Goal: Task Accomplishment & Management: Manage account settings

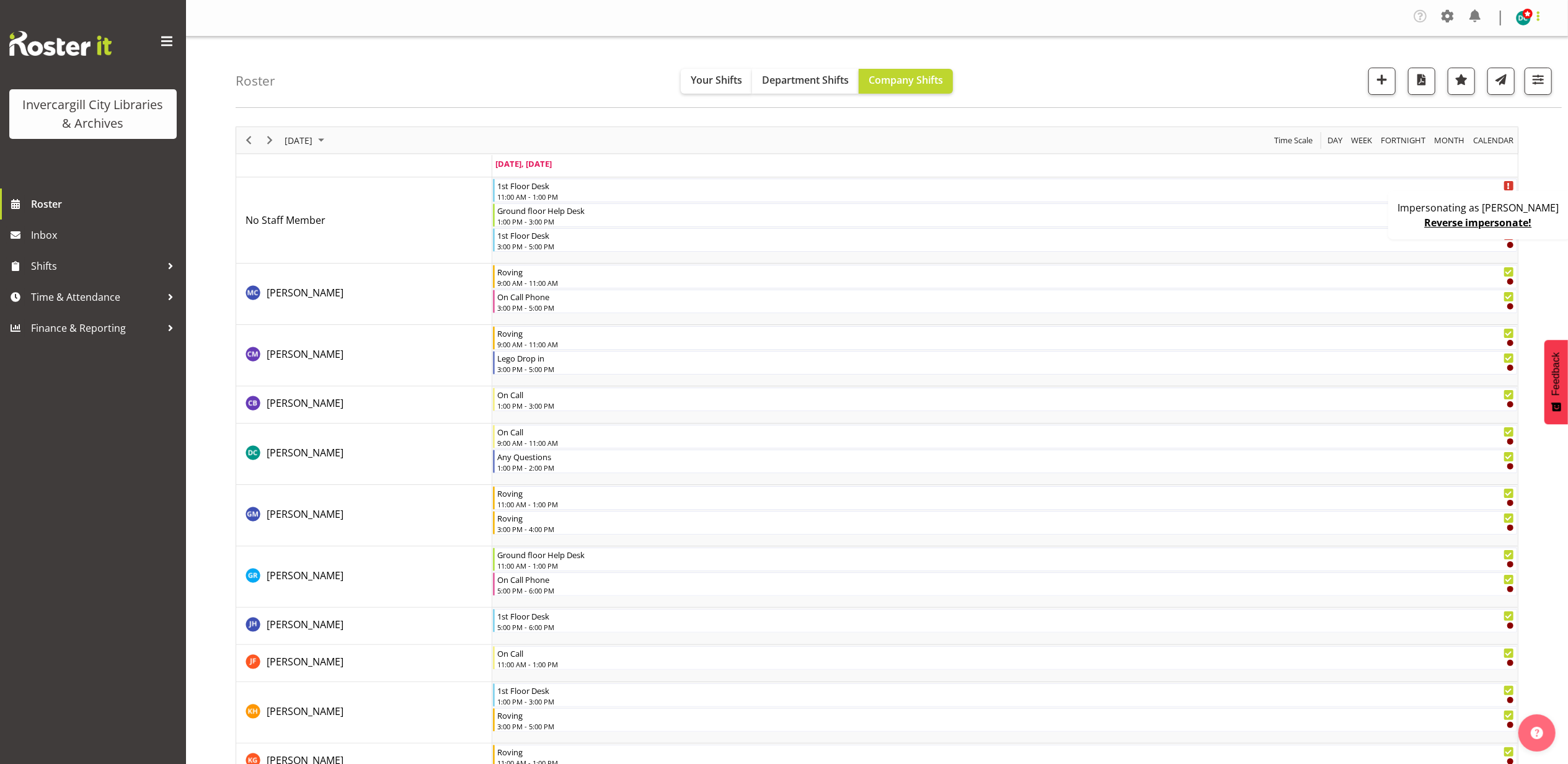
click at [1533, 21] on span at bounding box center [1538, 16] width 15 height 15
click at [1505, 45] on link "Profile" at bounding box center [1486, 46] width 119 height 23
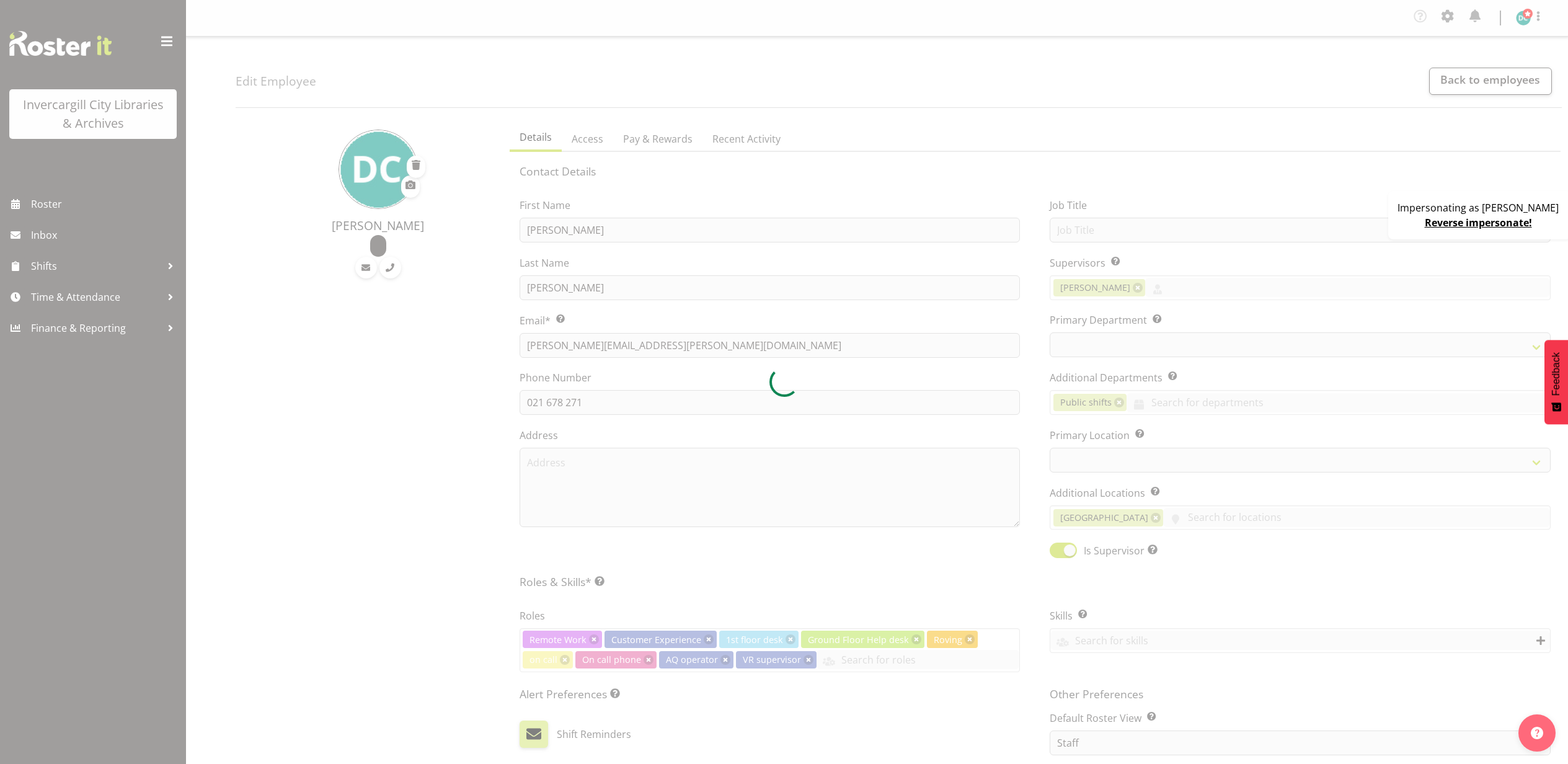
select select "TimelineDay"
select select "1276"
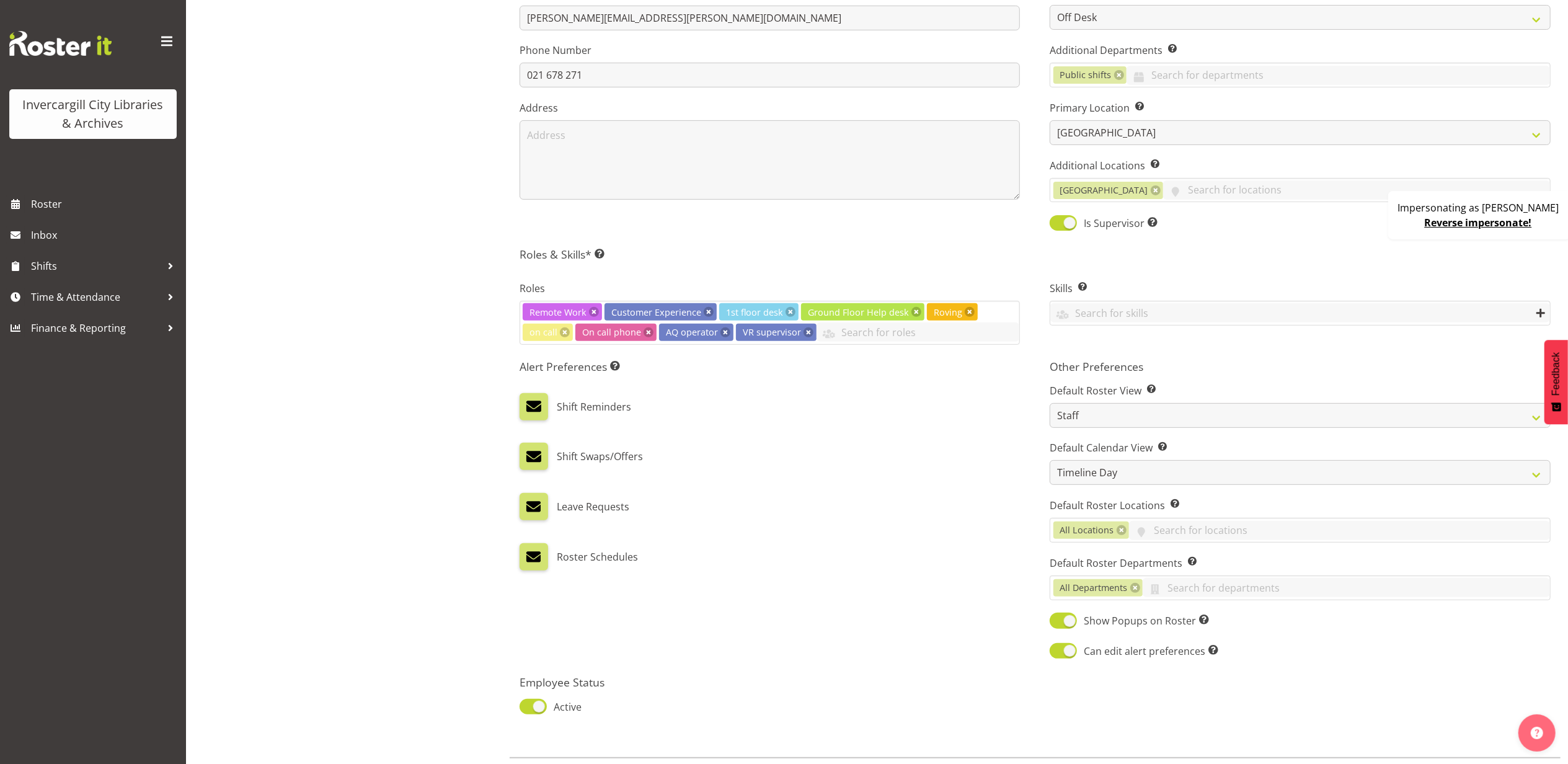
scroll to position [331, 0]
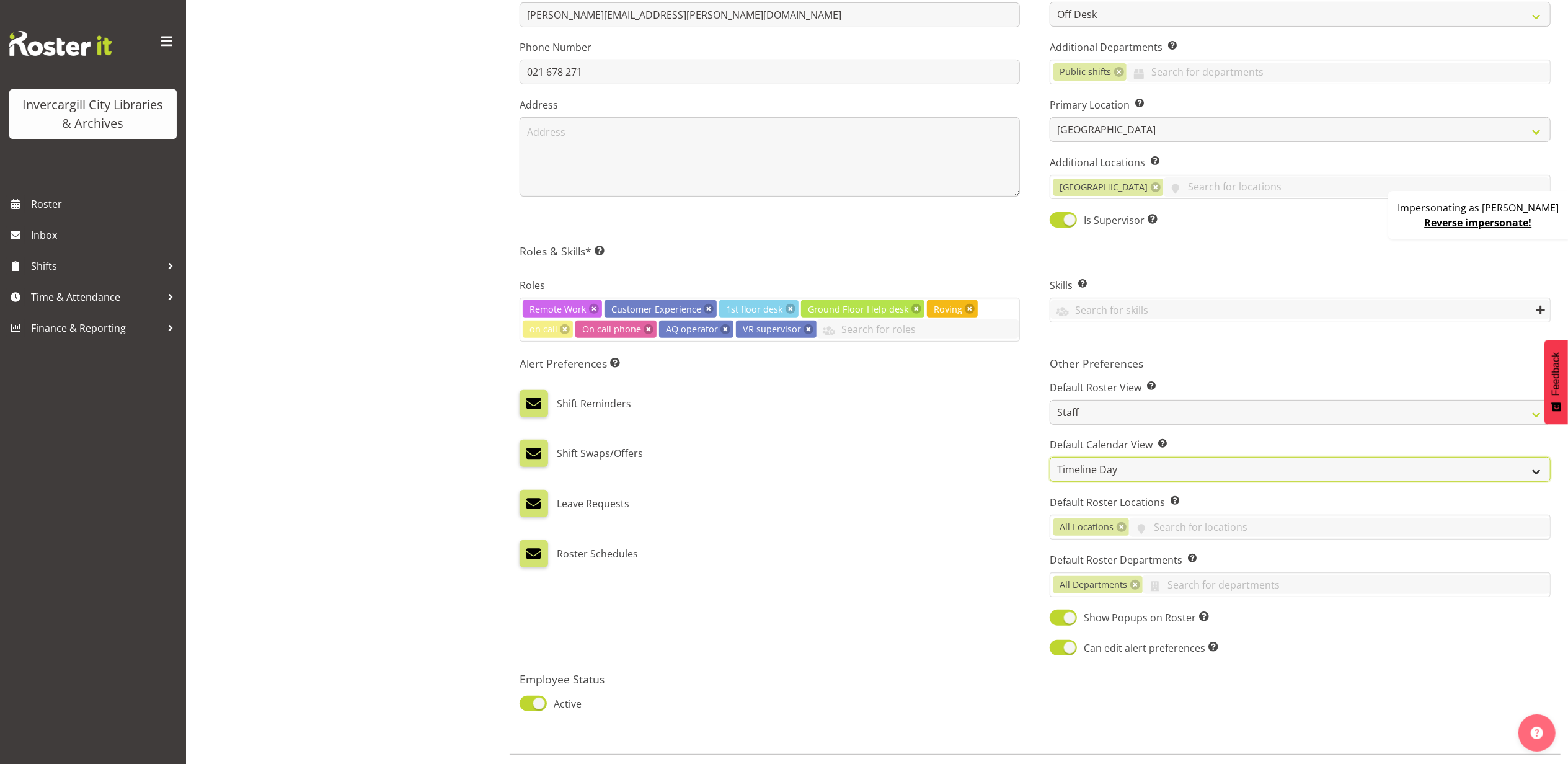
click at [1156, 477] on select "Day Timeline Day Week (current default) Timeline Week Fortnight Month Calendar" at bounding box center [1300, 470] width 501 height 25
click at [1050, 459] on select "Day Timeline Day Week (current default) Timeline Week Fortnight Month Calendar" at bounding box center [1300, 470] width 501 height 25
click at [1150, 474] on select "Day Timeline Day Week (current default) Timeline Week Fortnight Month Calendar" at bounding box center [1300, 470] width 501 height 25
click at [1050, 459] on select "Day Timeline Day Week (current default) Timeline Week Fortnight Month Calendar" at bounding box center [1300, 470] width 501 height 25
click at [1110, 477] on select "Day Timeline Day Week (current default) Timeline Week Fortnight Month Calendar" at bounding box center [1300, 470] width 501 height 25
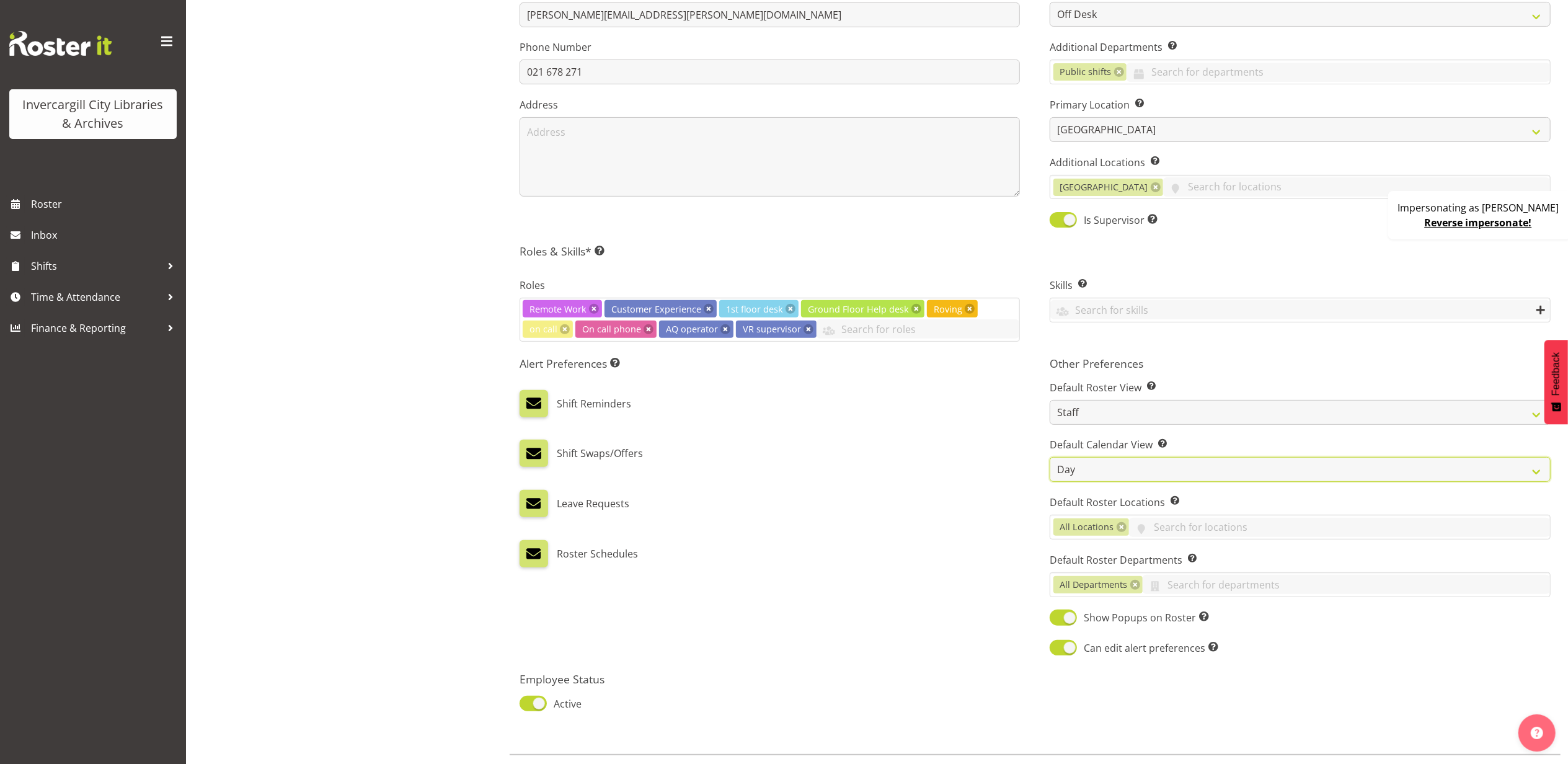
click at [1050, 459] on select "Day Timeline Day Week (current default) Timeline Week Fortnight Month Calendar" at bounding box center [1300, 470] width 501 height 25
click at [1108, 475] on select "Day Timeline Day Week (current default) Timeline Week Fortnight Month Calendar" at bounding box center [1300, 470] width 501 height 25
select select "TimelineDay"
click at [1050, 459] on select "Day Timeline Day Week (current default) Timeline Week Fortnight Month Calendar" at bounding box center [1300, 470] width 501 height 25
click at [975, 497] on div "Leave Requests" at bounding box center [770, 503] width 501 height 27
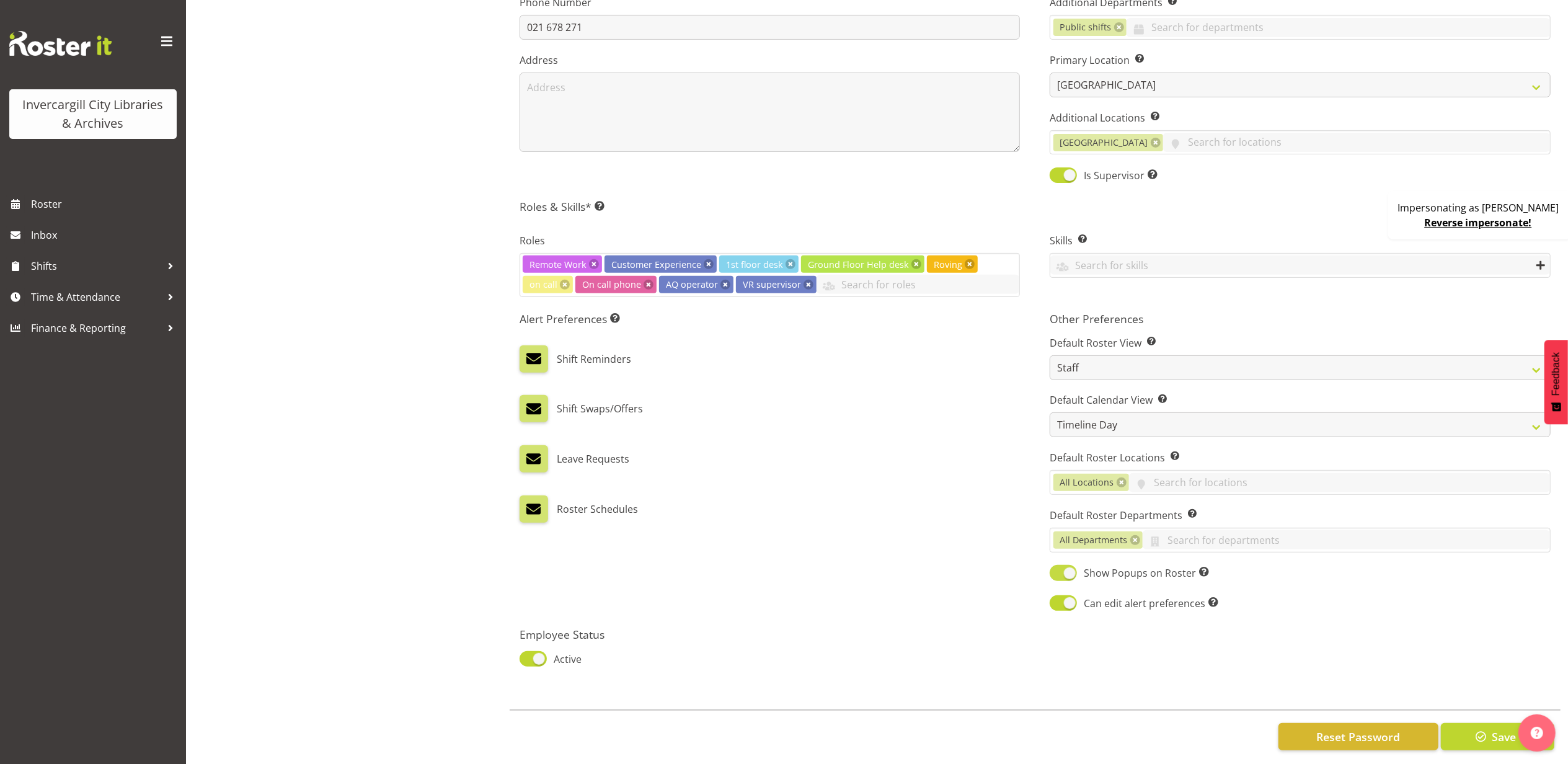
scroll to position [397, 0]
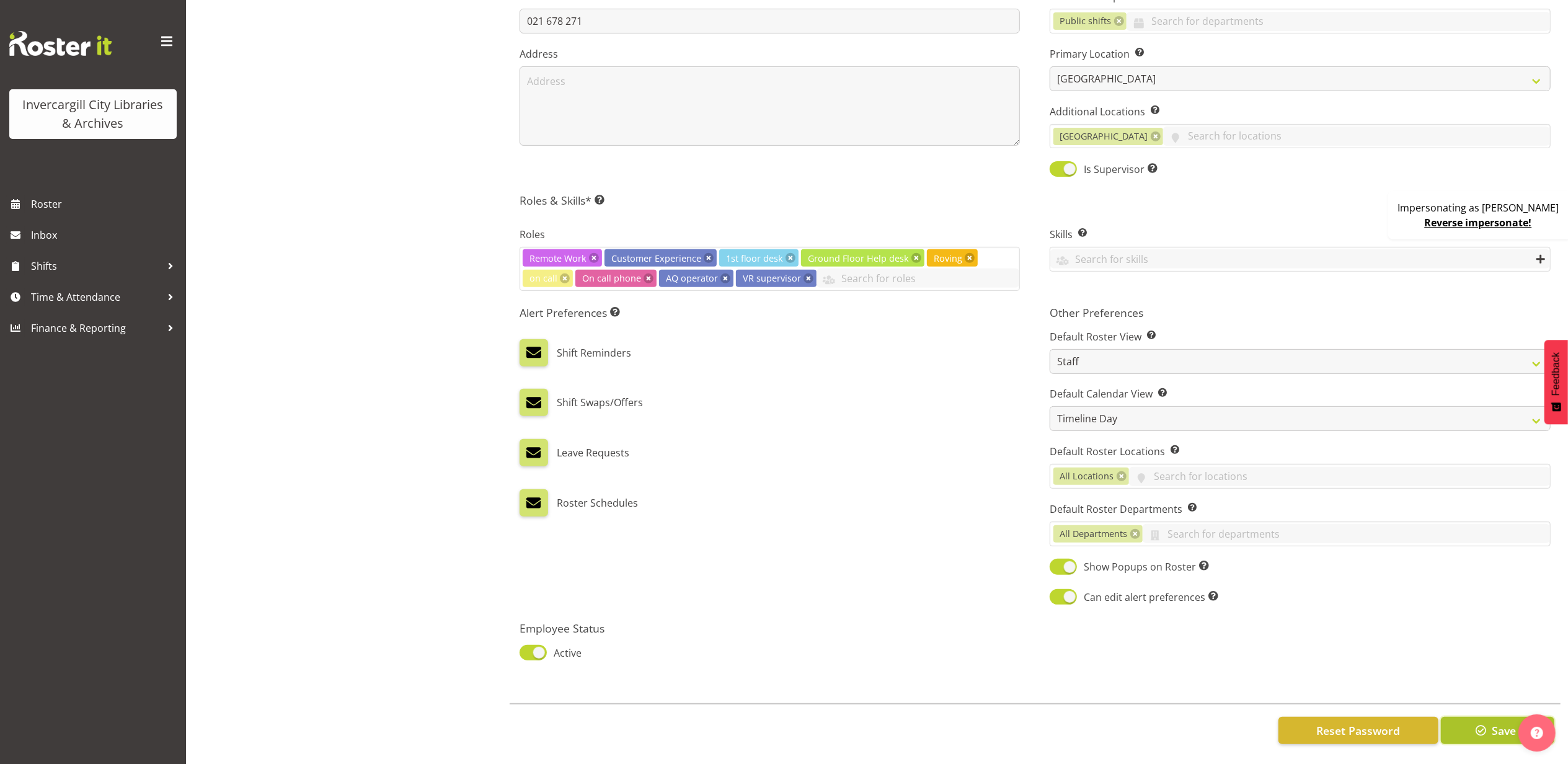
click at [1474, 722] on span "button" at bounding box center [1481, 730] width 16 height 16
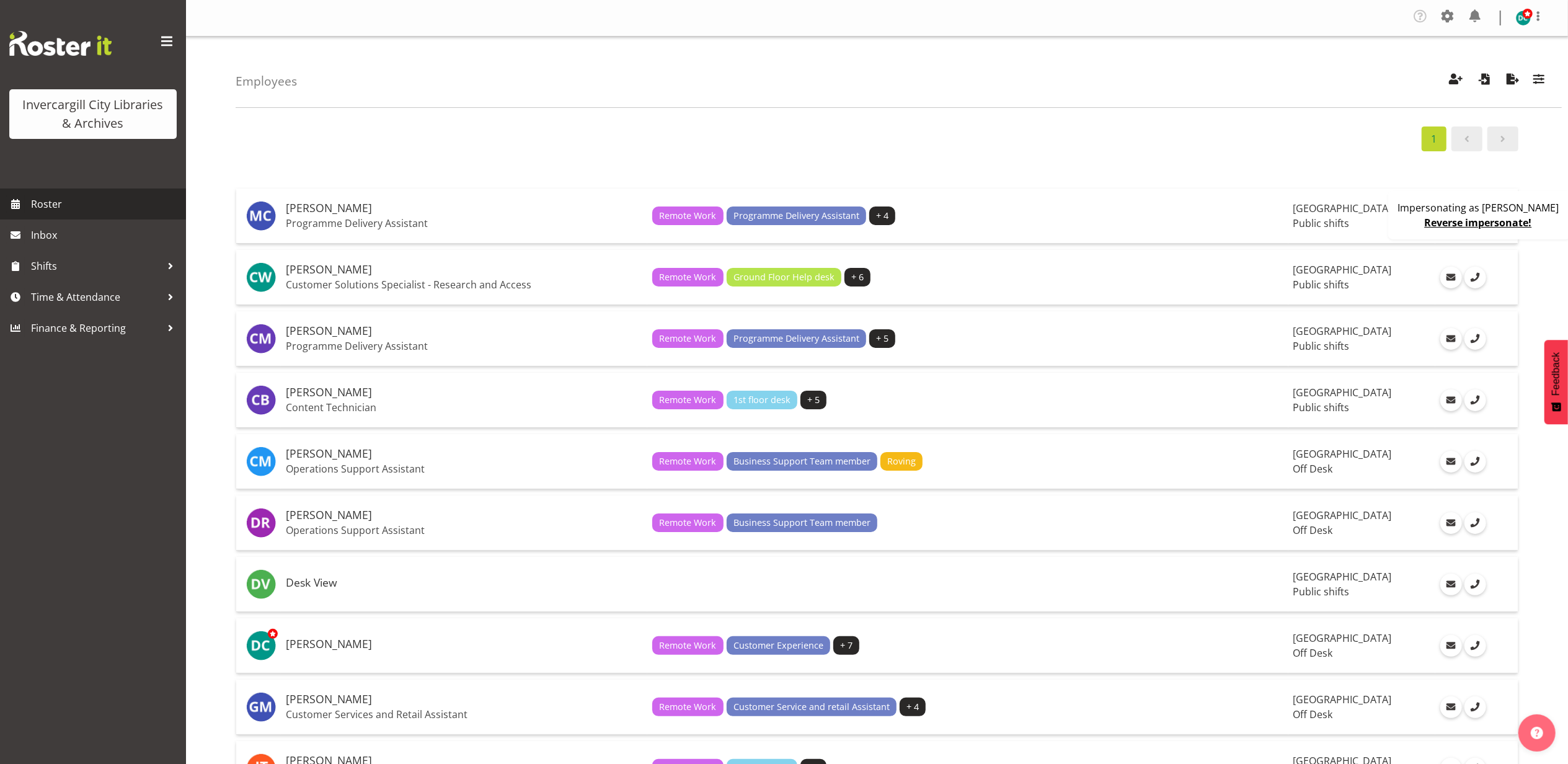
click at [82, 208] on span "Roster" at bounding box center [105, 204] width 149 height 18
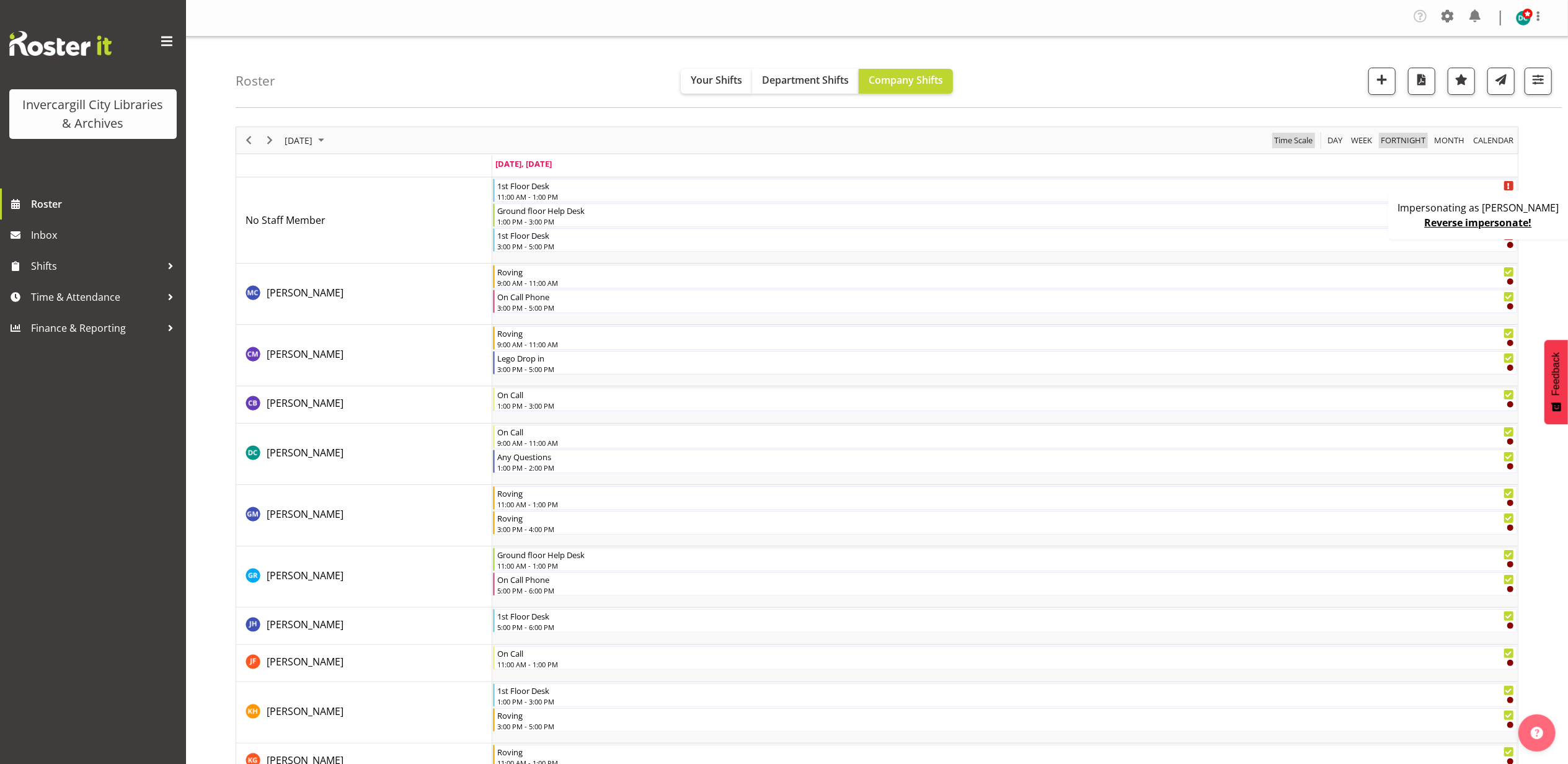
drag, startPoint x: 1297, startPoint y: 142, endPoint x: 1304, endPoint y: 145, distance: 7.6
click at [1297, 142] on span "Time Scale" at bounding box center [1294, 140] width 41 height 15
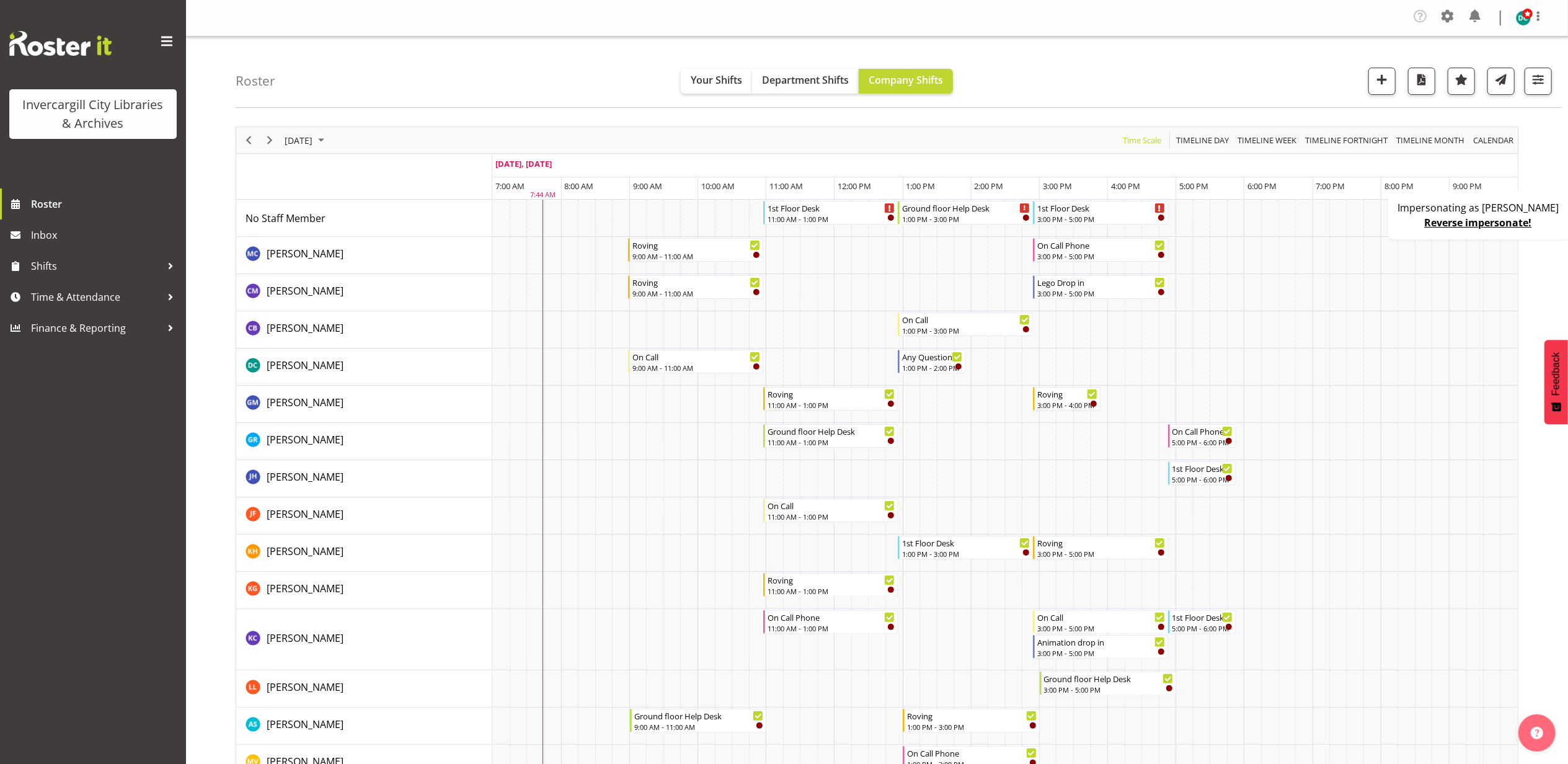
click at [1456, 222] on link "Reverse impersonate!" at bounding box center [1478, 223] width 107 height 14
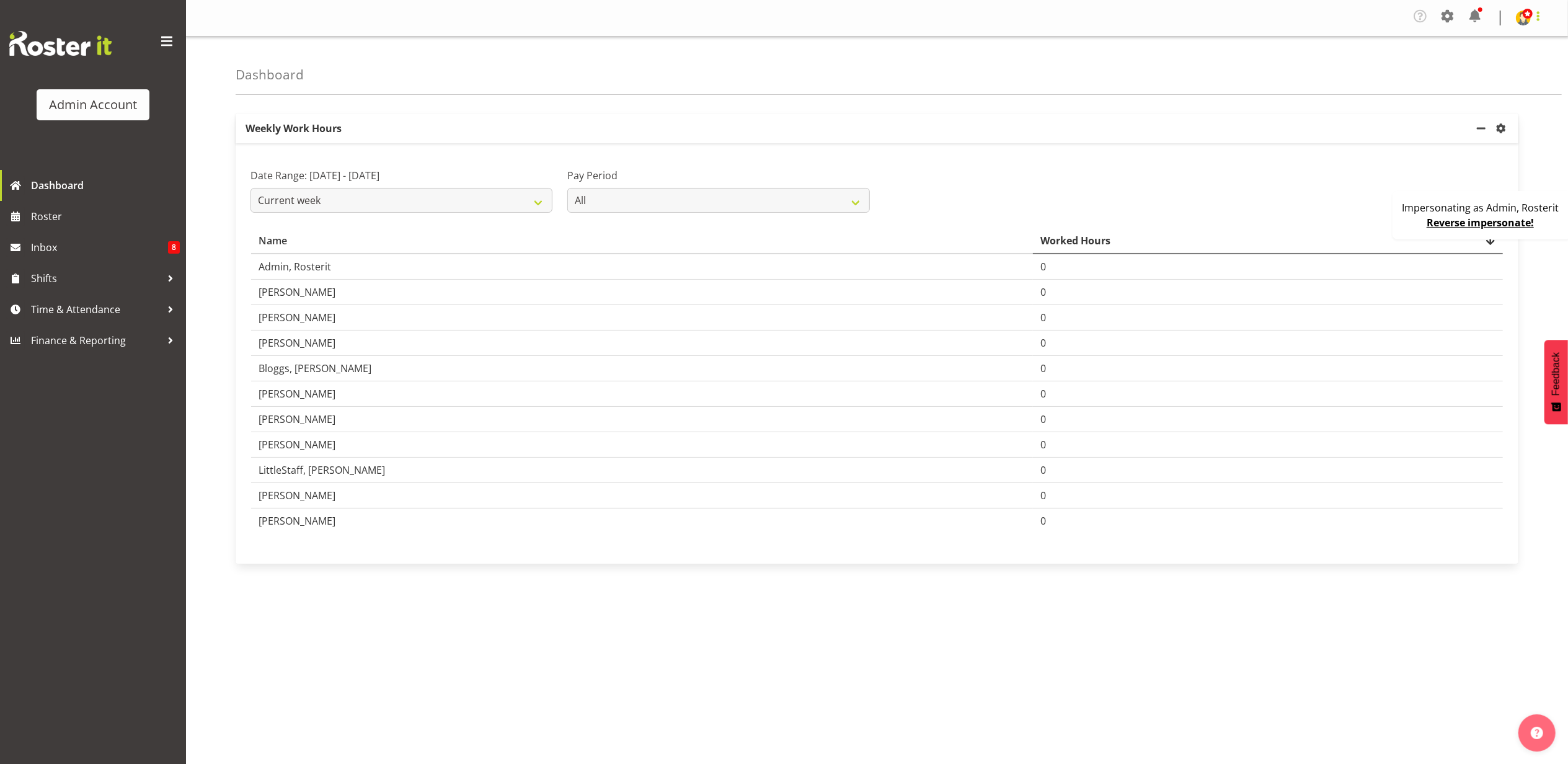
click at [1541, 18] on span at bounding box center [1538, 16] width 15 height 15
click at [1488, 41] on link "Profile" at bounding box center [1486, 46] width 119 height 23
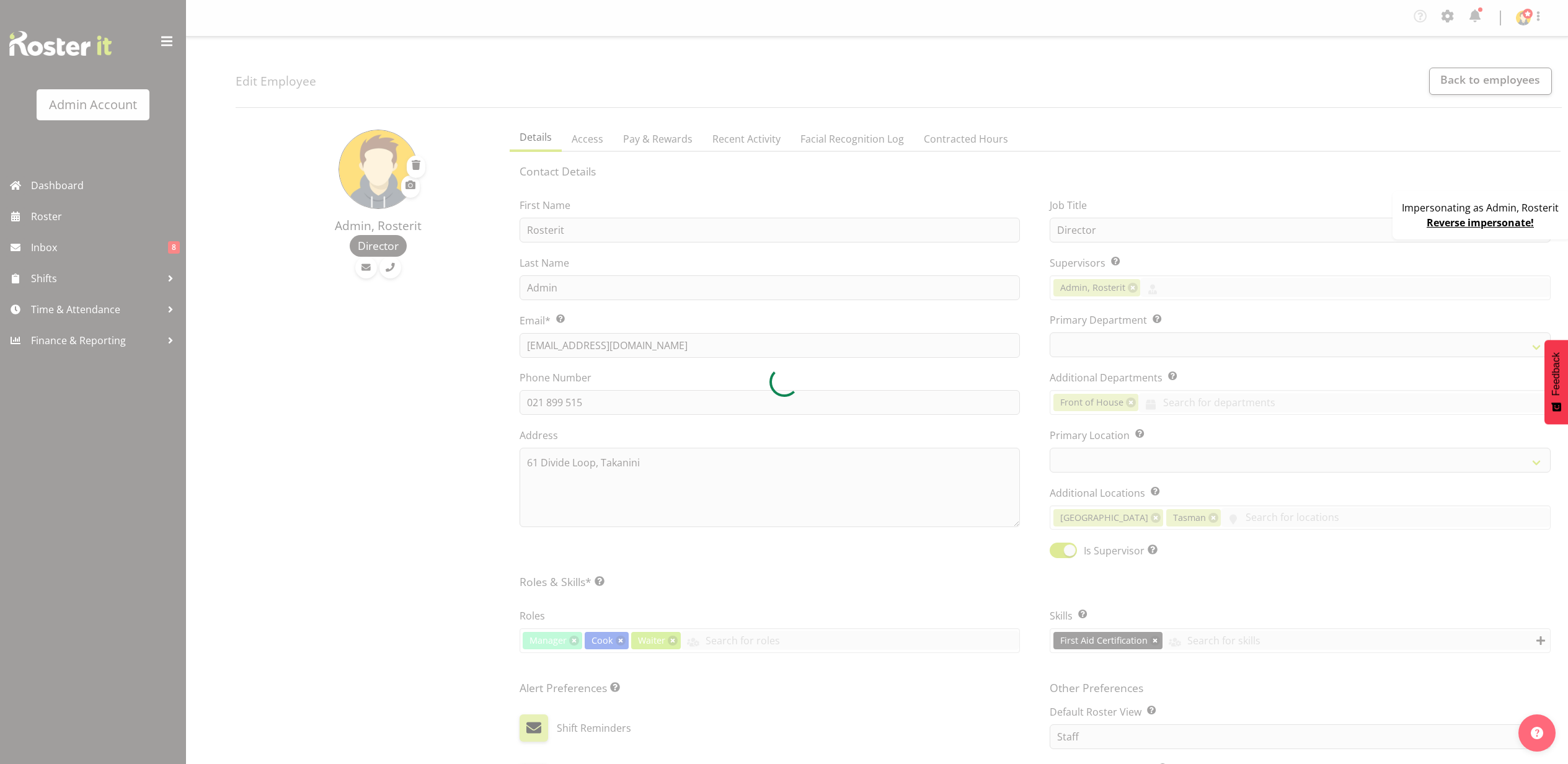
select select "TimelineWeek"
select select
select select "1"
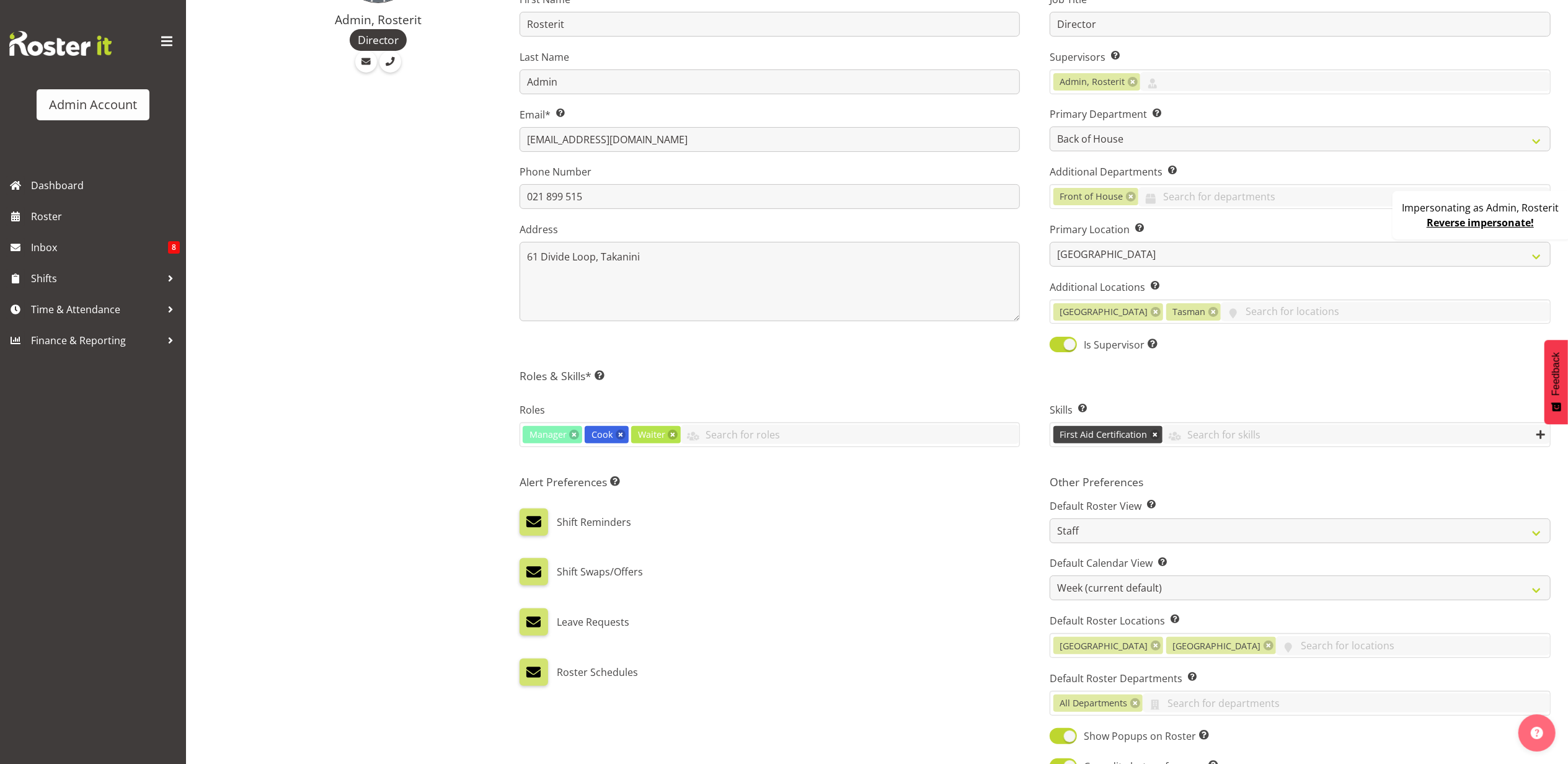
scroll to position [413, 0]
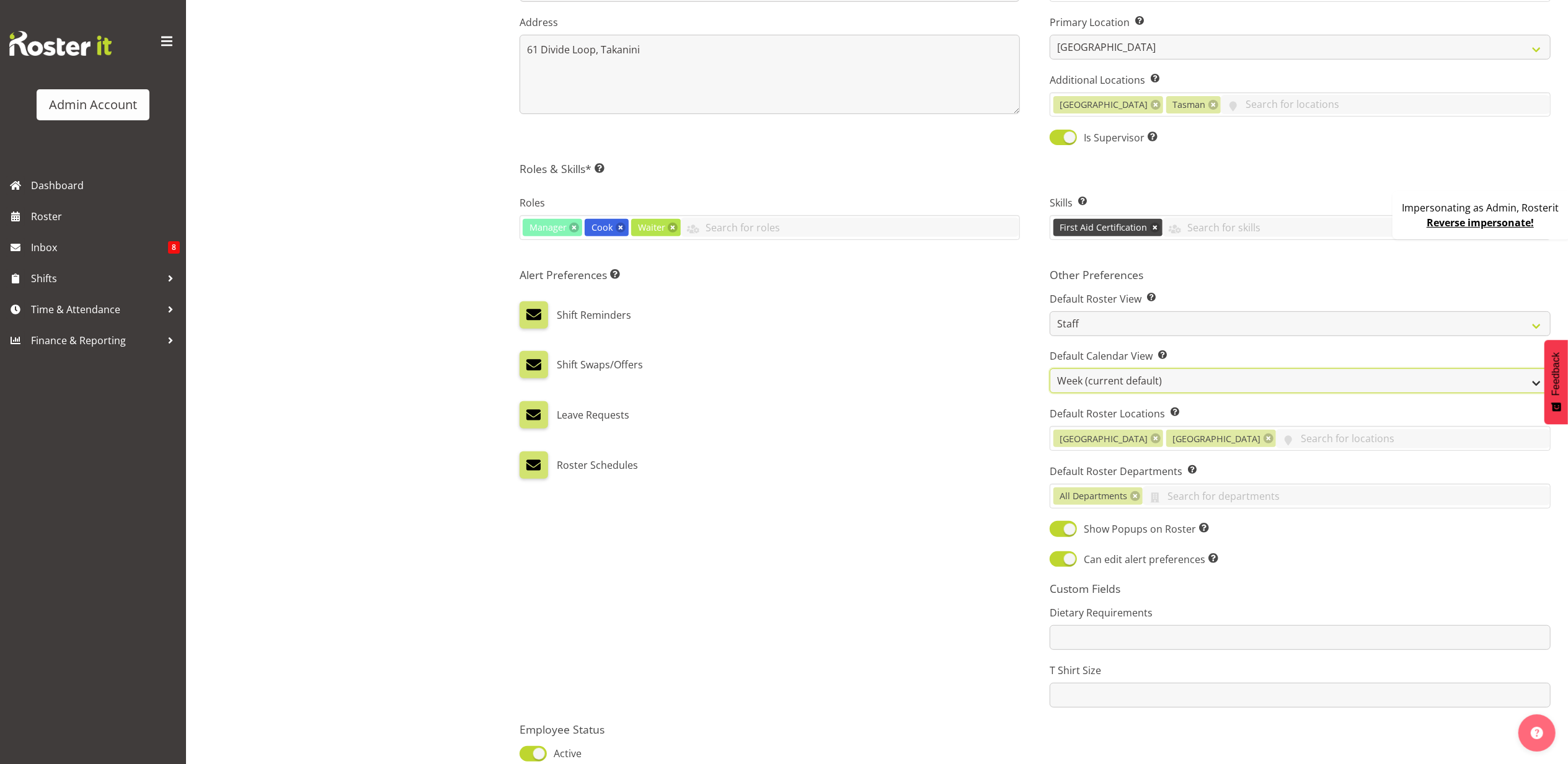
click at [1129, 385] on select "Day Timeline Day Week (current default) Timeline Week Fortnight Month Calendar" at bounding box center [1300, 381] width 501 height 25
select select "TimelineWeekAdvanced"
click at [1050, 370] on select "Day Timeline Day Week (current default) Timeline Week Fortnight Month Calendar" at bounding box center [1300, 381] width 501 height 25
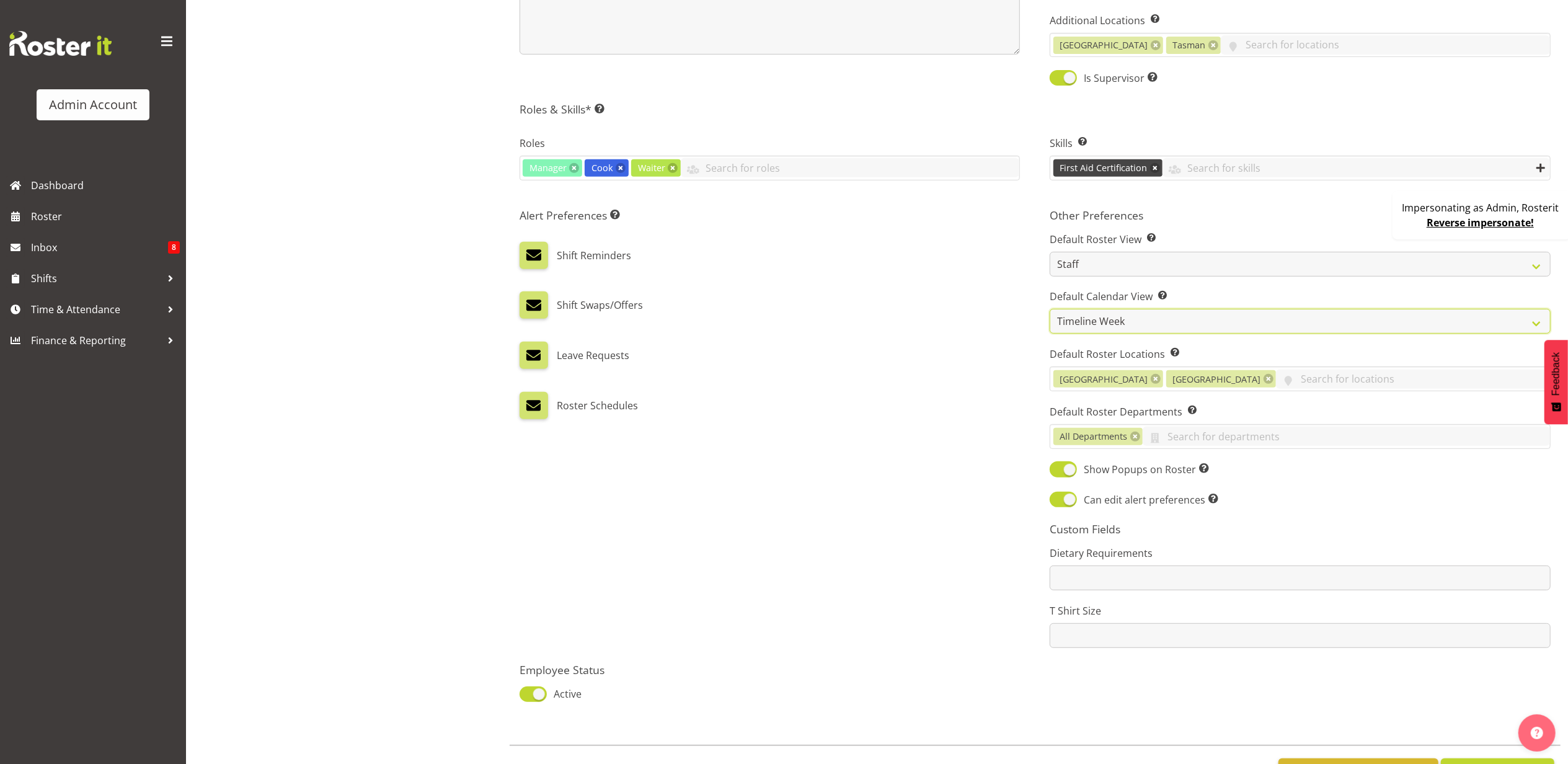
scroll to position [530, 0]
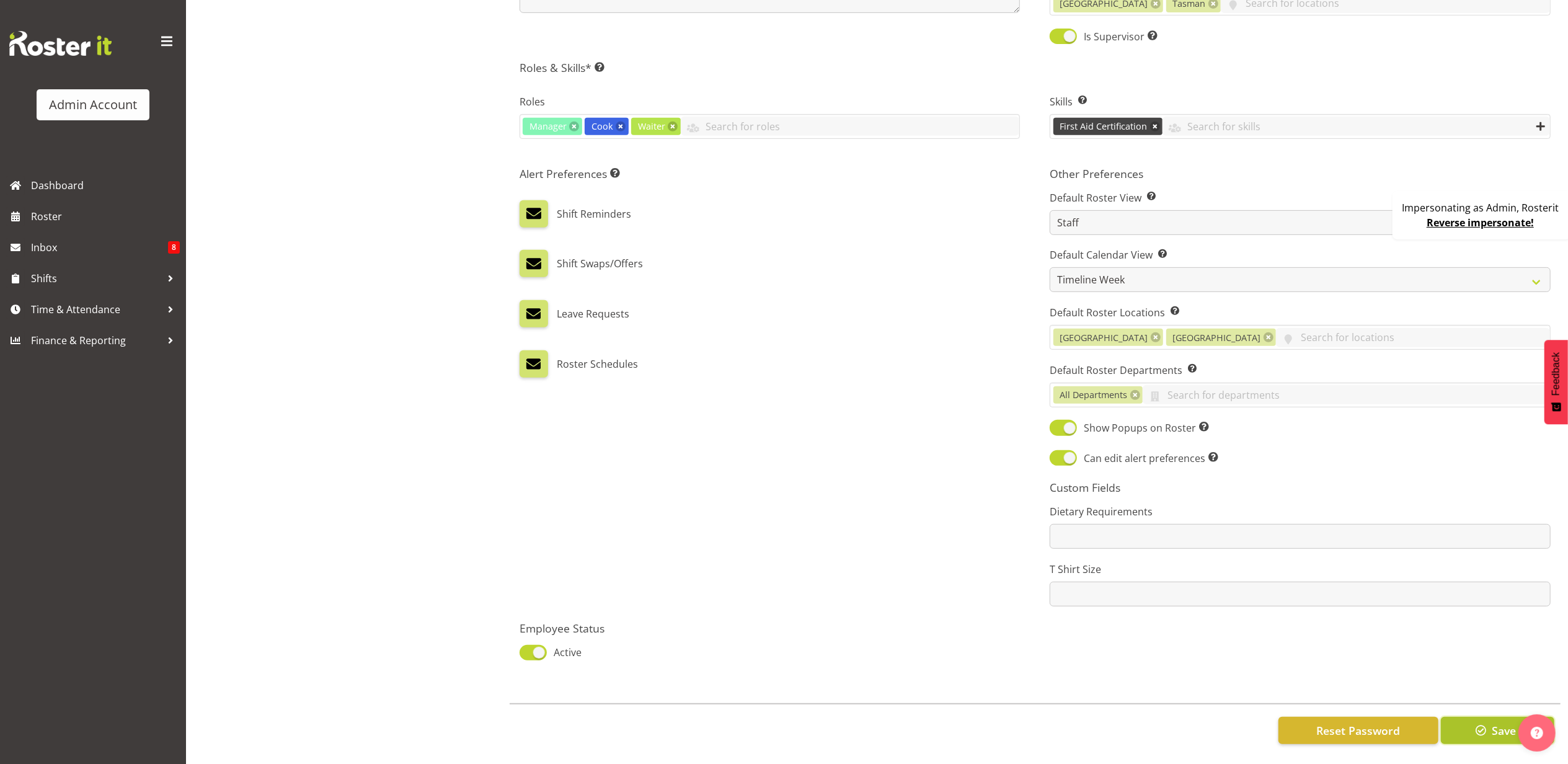
click at [1475, 722] on span "button" at bounding box center [1481, 730] width 16 height 16
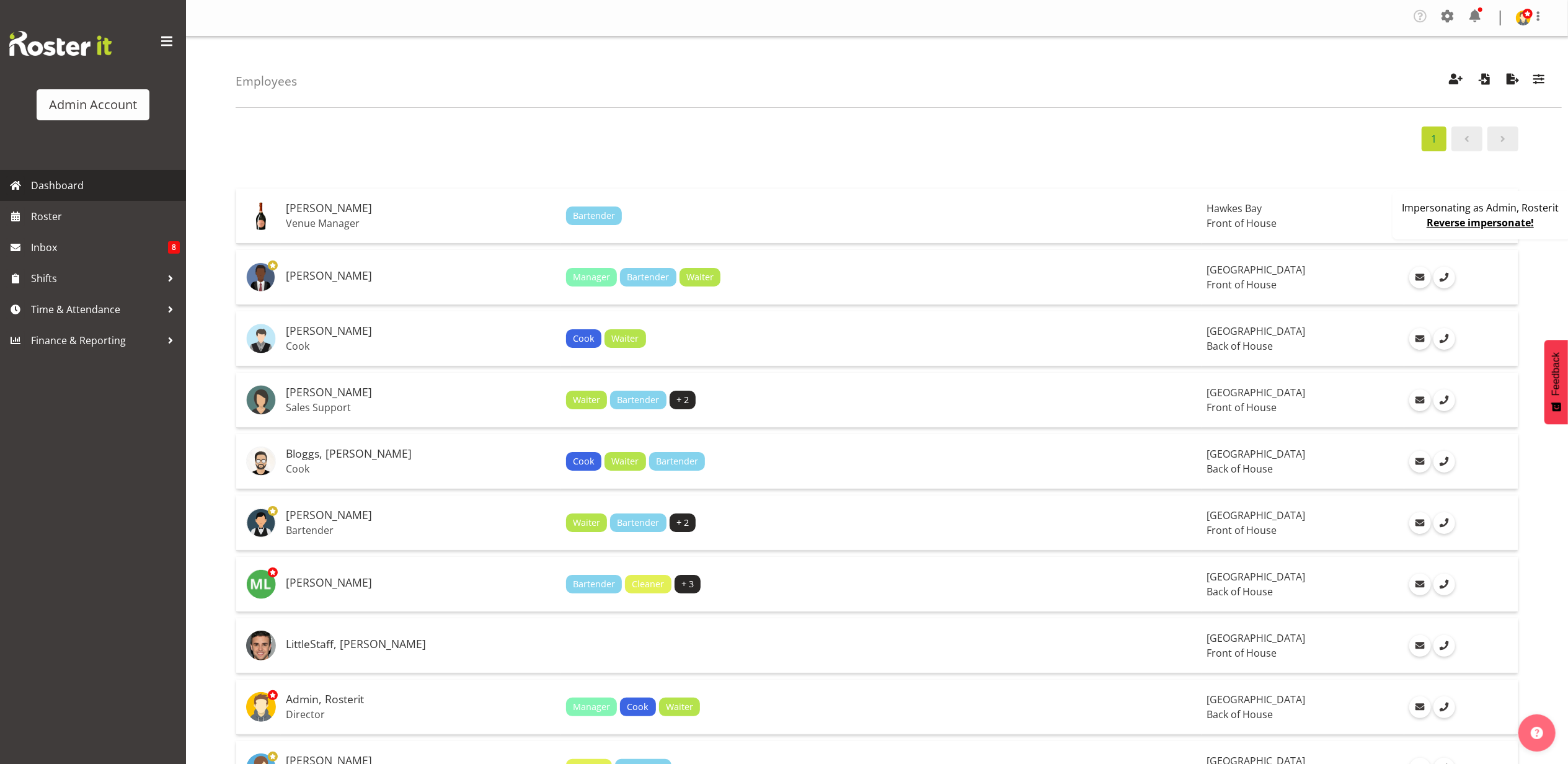
click at [88, 183] on span "Dashboard" at bounding box center [105, 185] width 149 height 18
click at [80, 221] on span "Roster" at bounding box center [105, 216] width 149 height 18
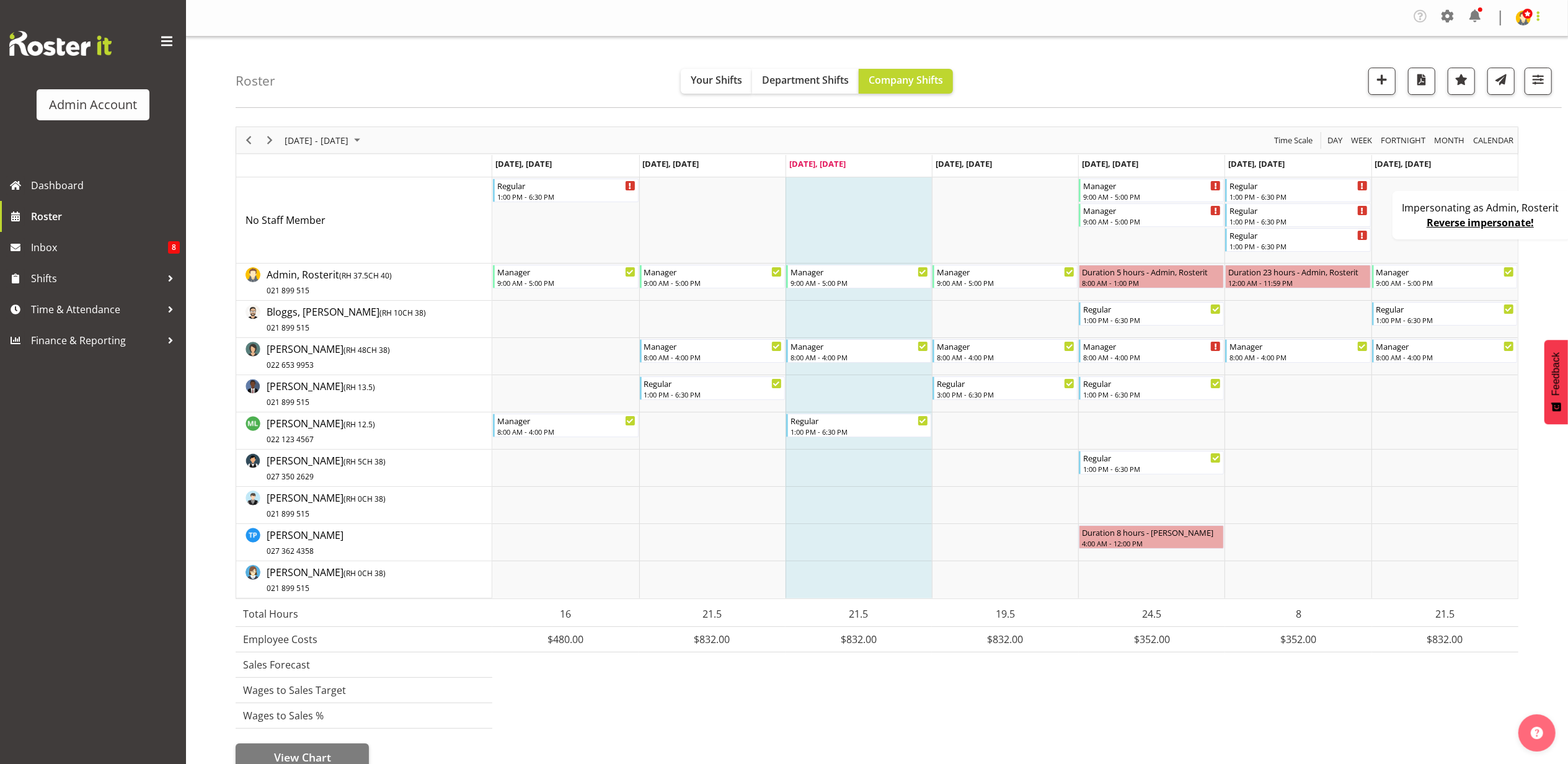
click at [1536, 23] on span at bounding box center [1538, 16] width 15 height 15
click at [1488, 45] on link "Profile" at bounding box center [1486, 46] width 119 height 23
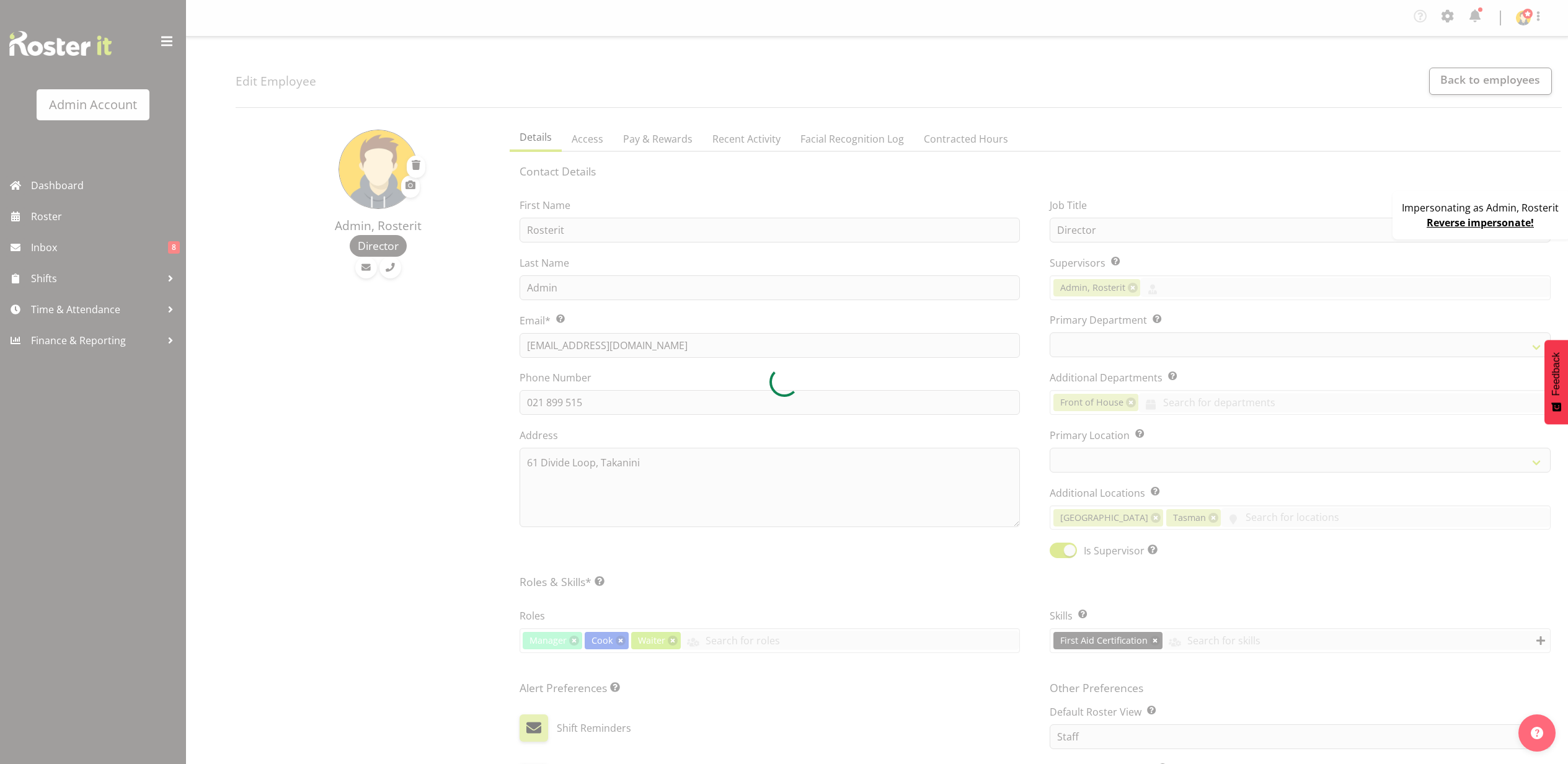
select select "TimelineWeekAdvanced"
select select "1"
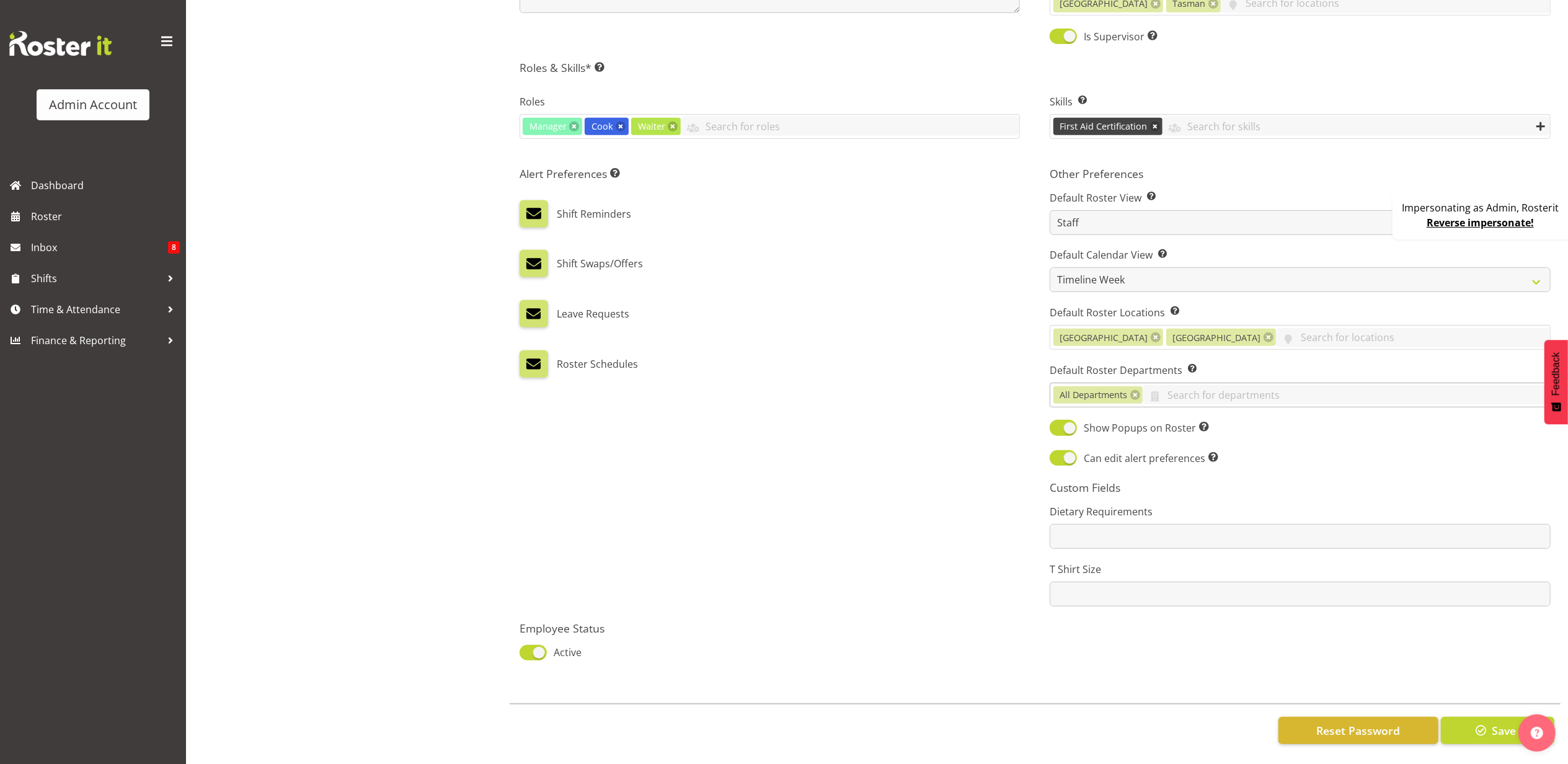
scroll to position [530, 0]
click at [1329, 420] on div "Show Popups on Roster Show shift information popup when you hover over a shift …" at bounding box center [1300, 429] width 501 height 18
click at [1145, 267] on select "Day Timeline Day Week (current default) Timeline Week Fortnight Month Calendar" at bounding box center [1300, 280] width 501 height 25
select select "TimelineWeekFortnight"
click at [1050, 267] on select "Day Timeline Day Week (current default) Timeline Week Fortnight Month Calendar" at bounding box center [1300, 280] width 501 height 25
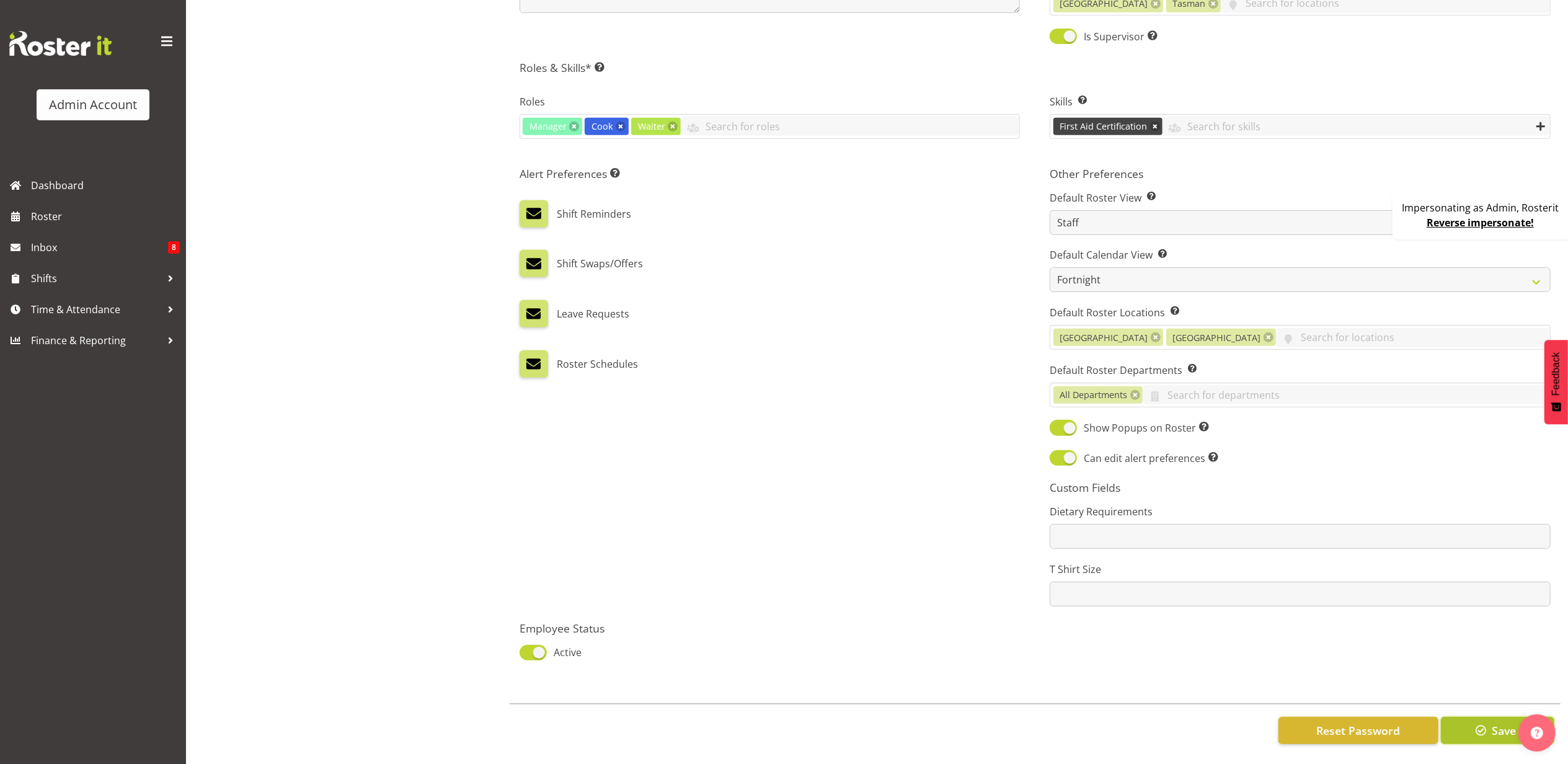
click at [1495, 722] on span "Save" at bounding box center [1503, 730] width 24 height 16
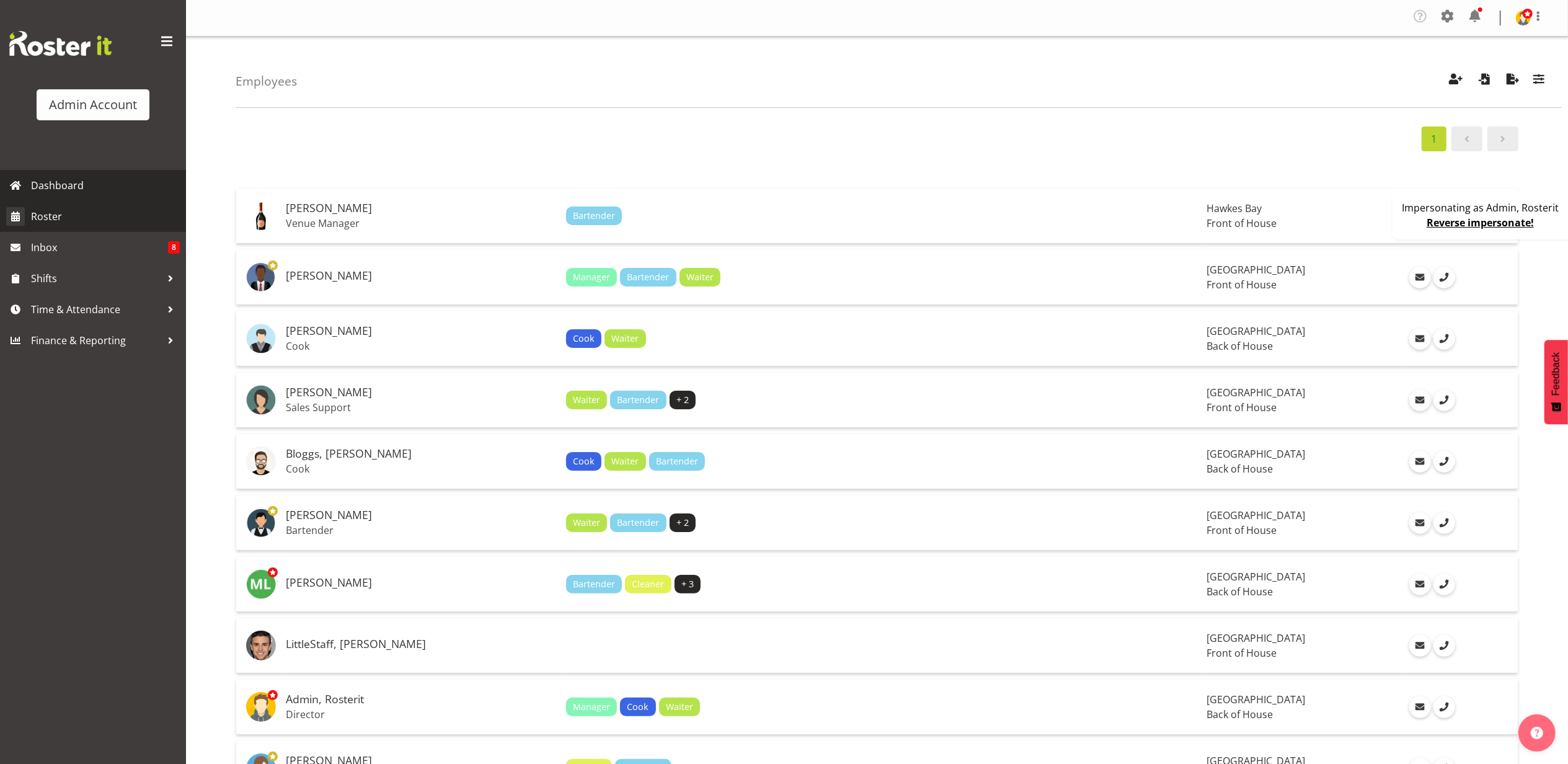
click at [72, 216] on span "Roster" at bounding box center [105, 216] width 149 height 18
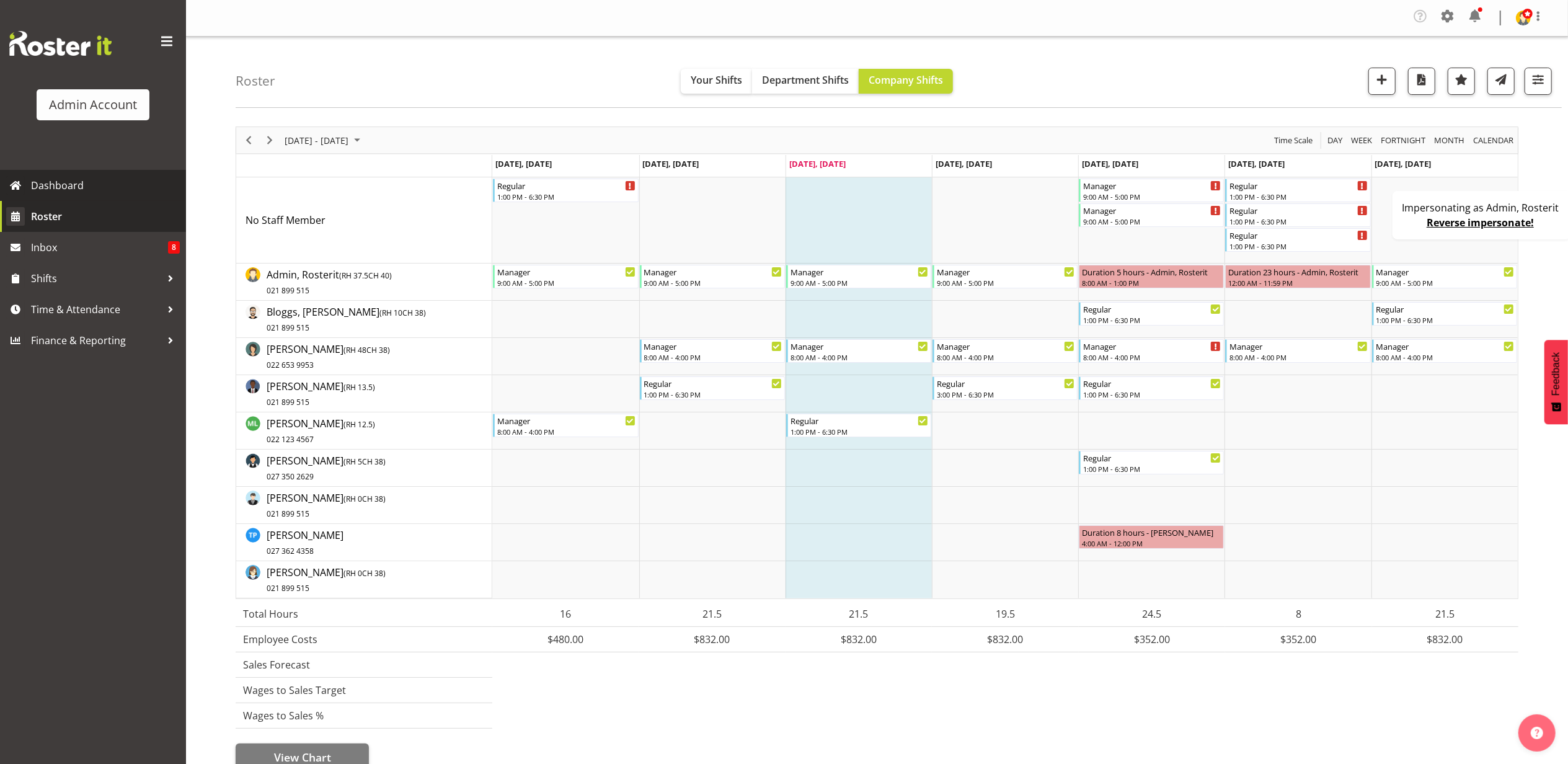
click at [118, 207] on span "Roster" at bounding box center [105, 216] width 149 height 18
click at [1528, 14] on span at bounding box center [1528, 14] width 10 height 10
click at [1480, 51] on link "Profile" at bounding box center [1486, 46] width 119 height 23
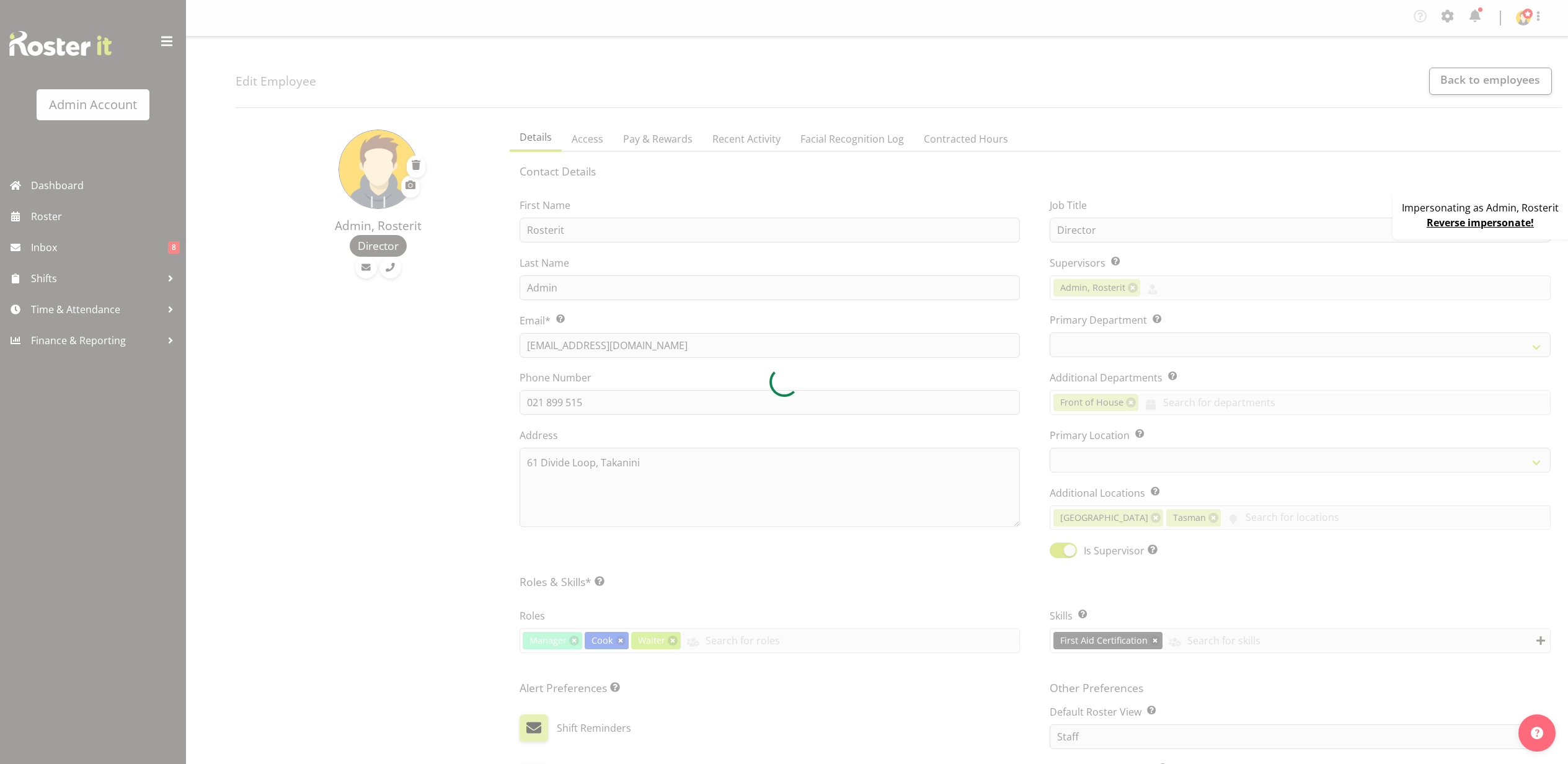
select select "TimelineWeekFortnight"
select select "1"
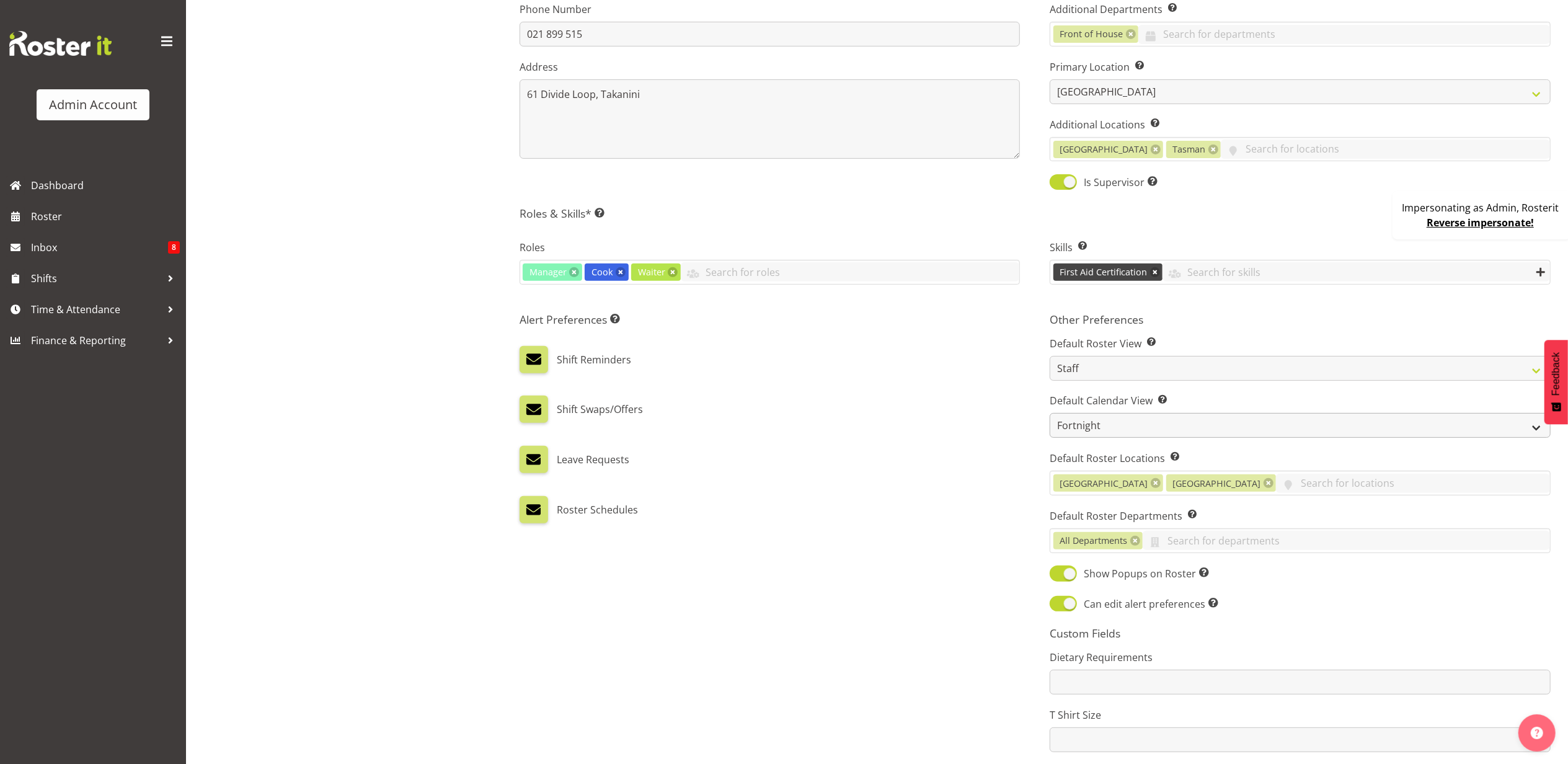
scroll to position [364, 0]
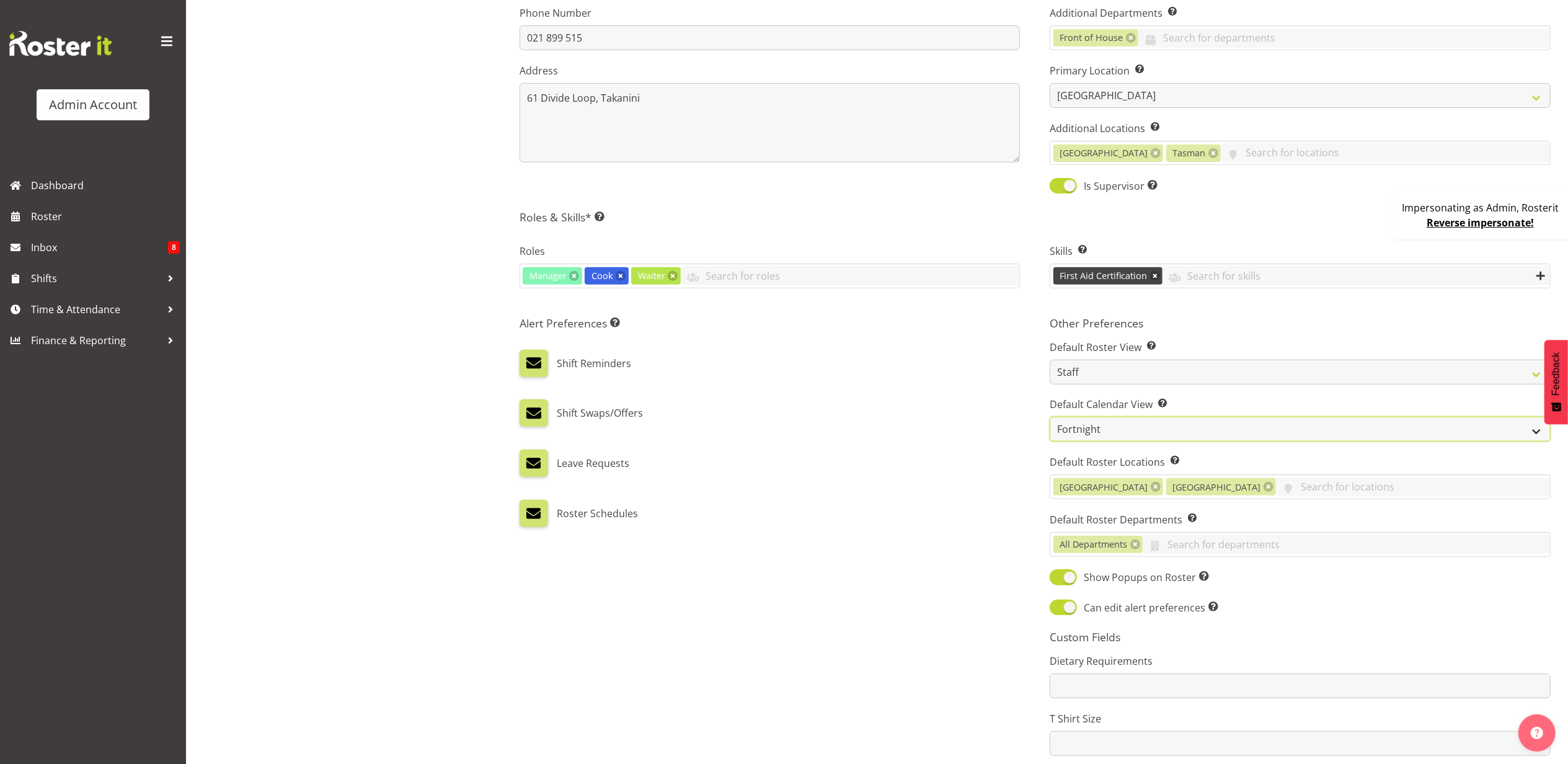
click at [1140, 427] on select "Day Timeline Day Week (current default) Timeline Week Fortnight Month Calendar" at bounding box center [1300, 429] width 501 height 25
select select "TimelineMonth"
click at [1050, 419] on select "Day Timeline Day Week (current default) Timeline Week Fortnight Month Calendar" at bounding box center [1300, 429] width 501 height 25
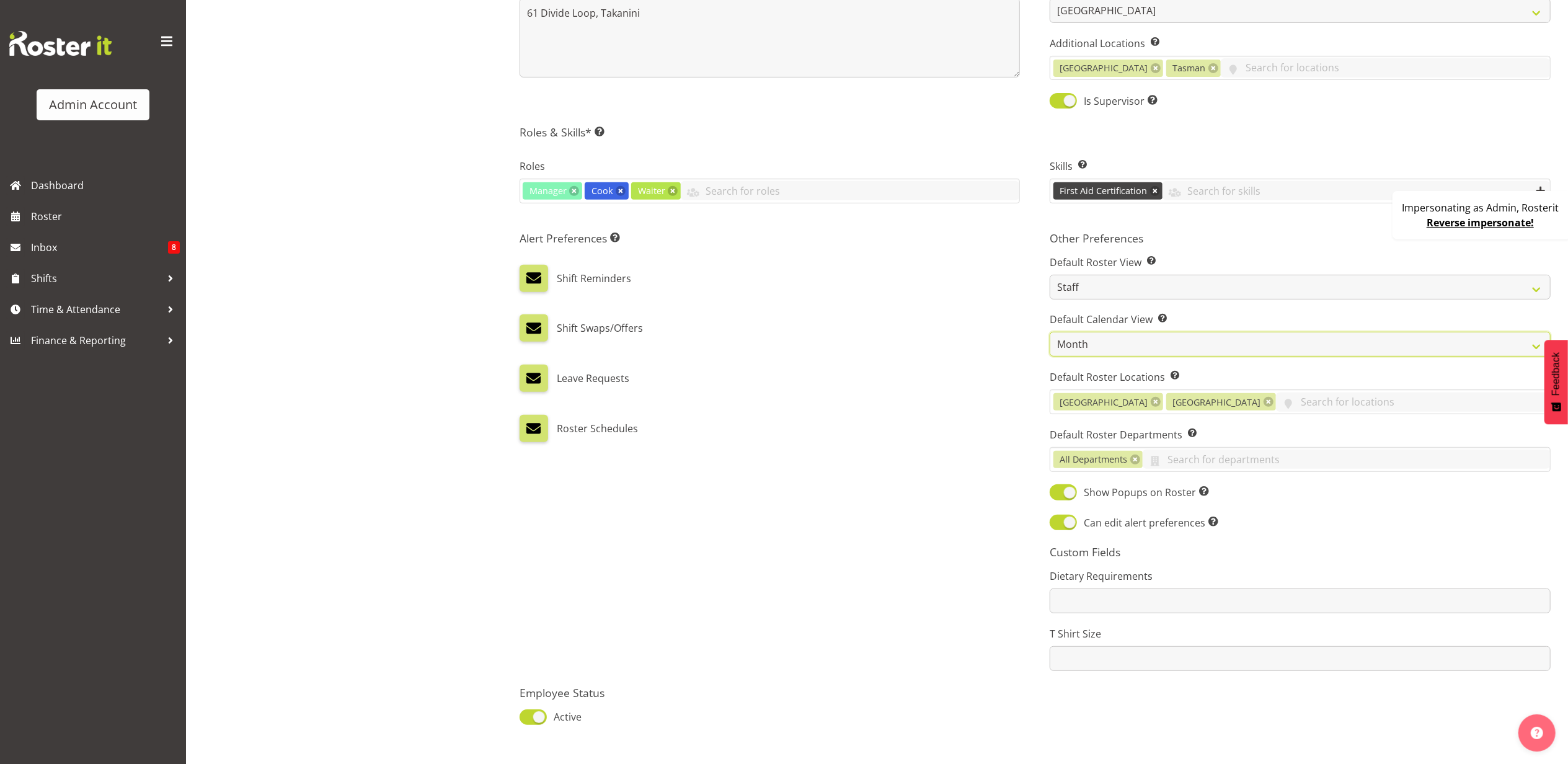
scroll to position [530, 0]
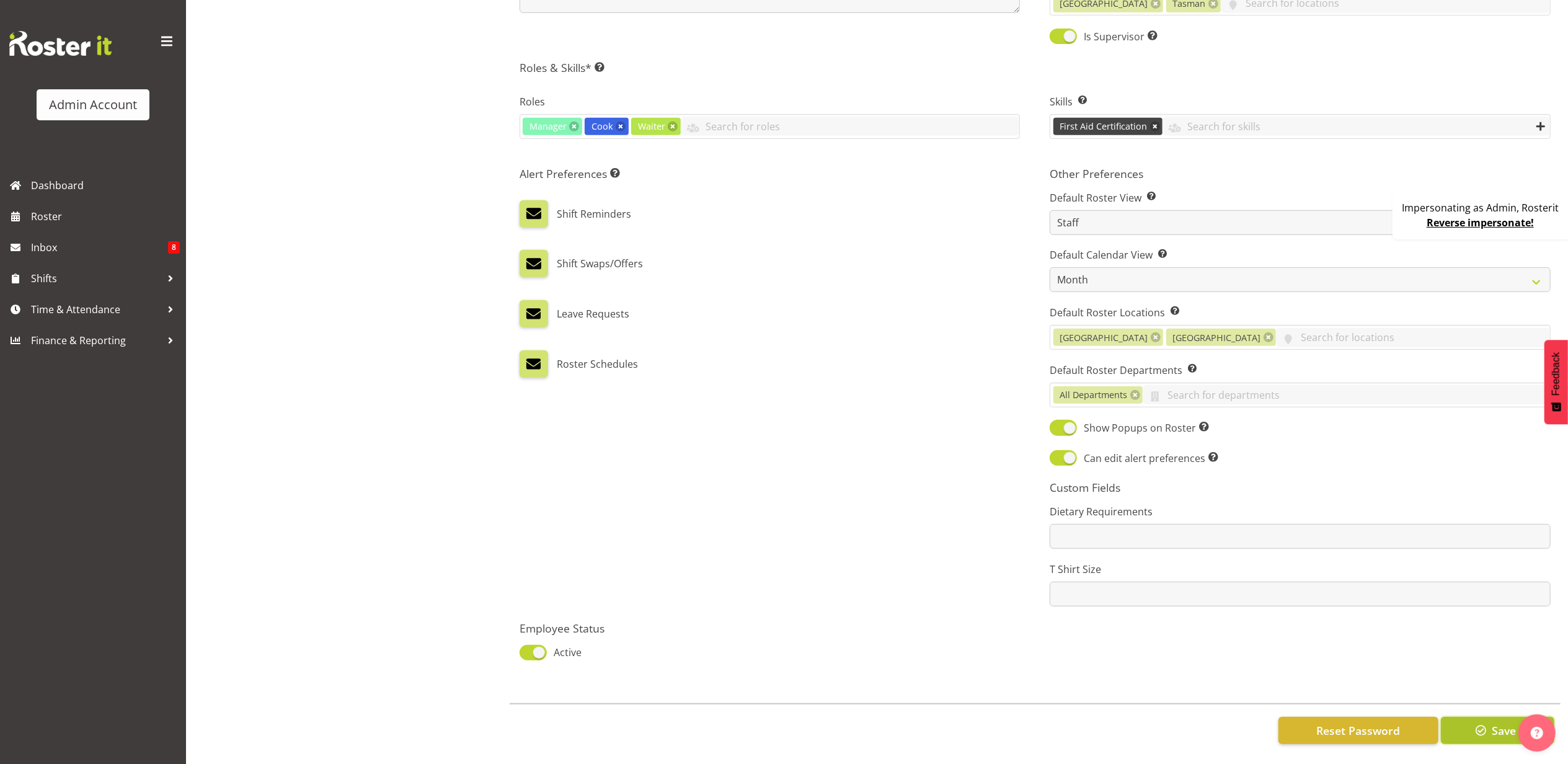
click at [1470, 717] on button "Save" at bounding box center [1497, 730] width 113 height 27
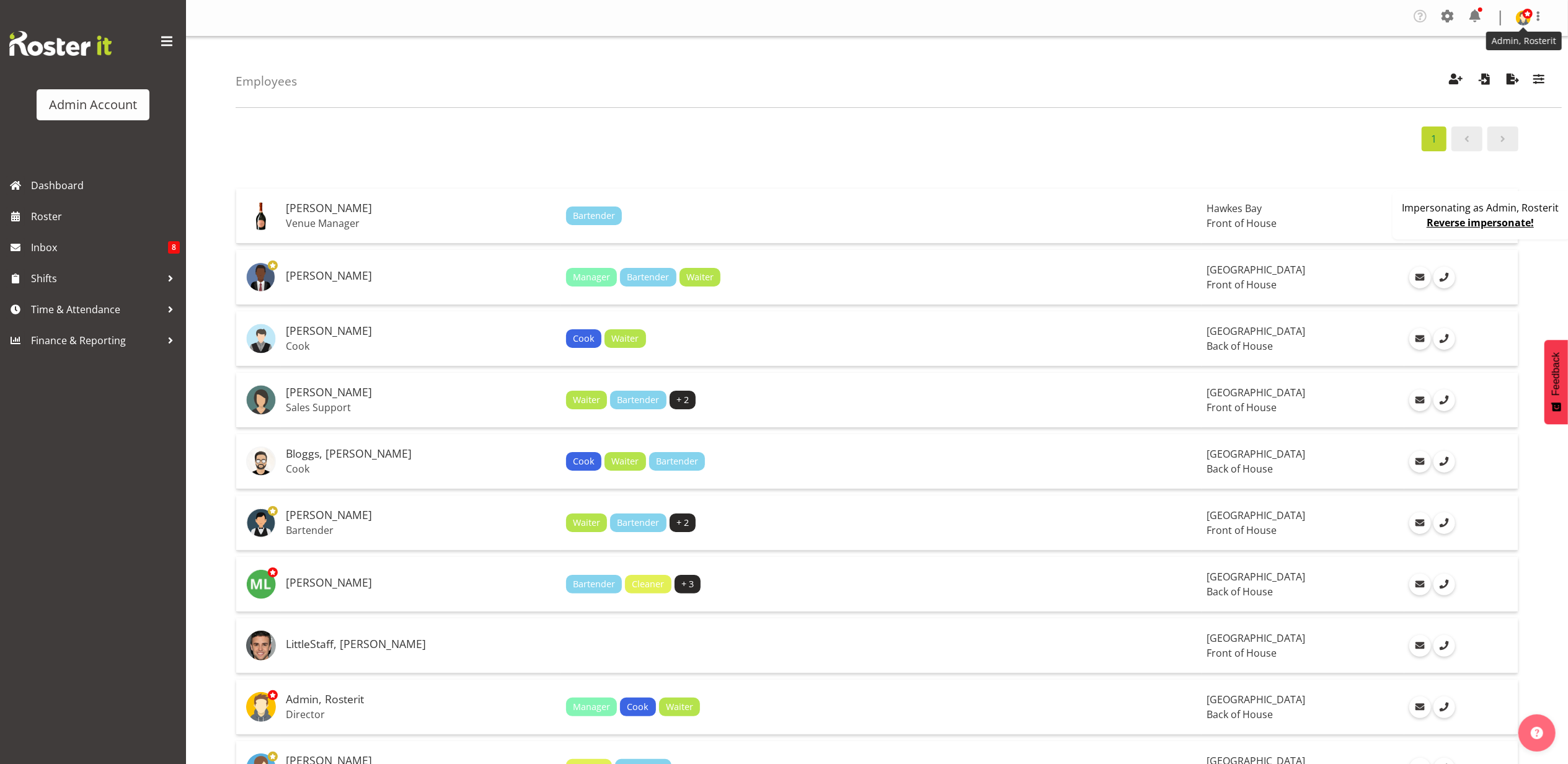
click at [1526, 13] on span at bounding box center [1528, 14] width 10 height 10
click at [1486, 48] on link "Profile" at bounding box center [1486, 46] width 119 height 23
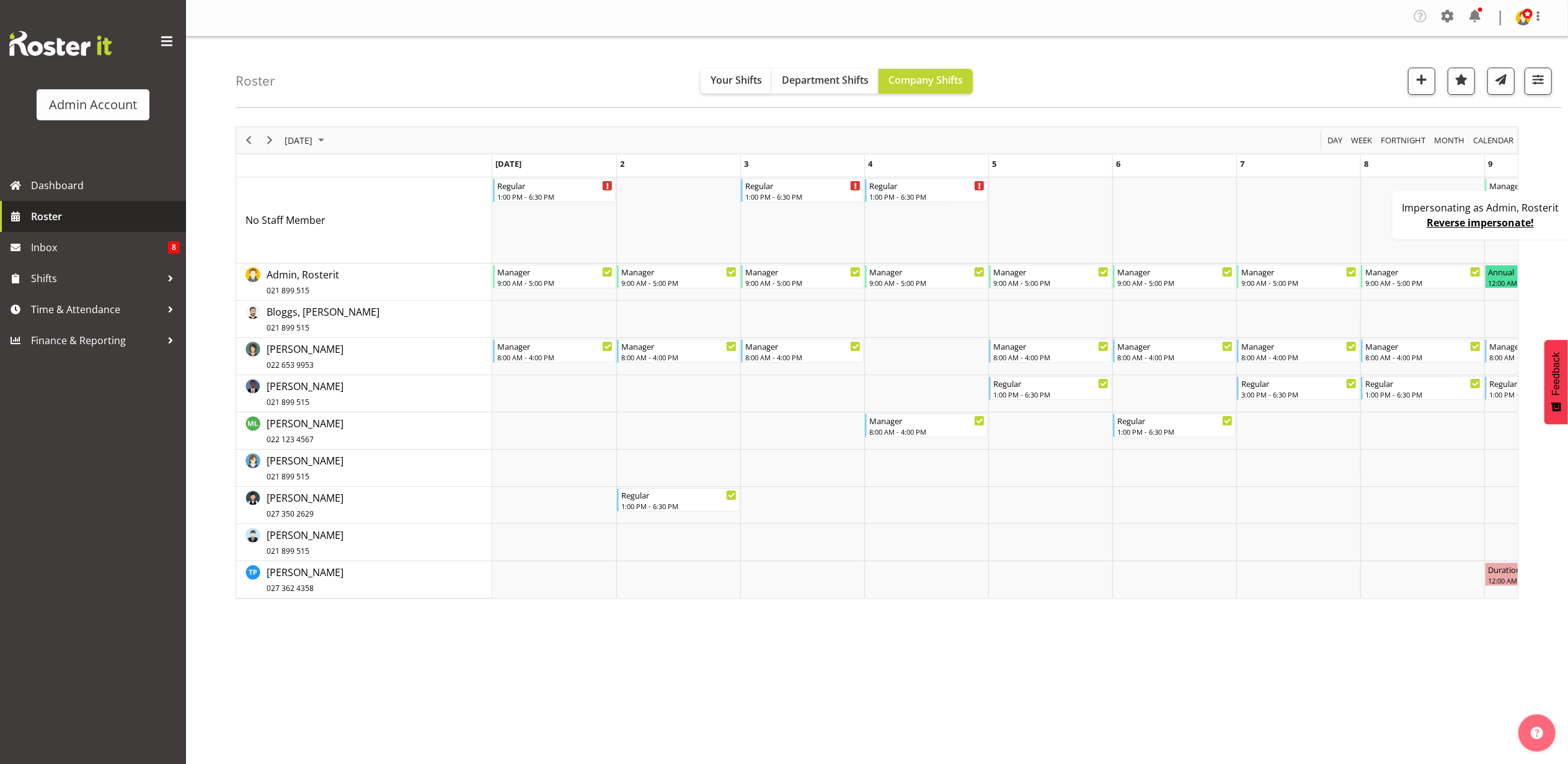
click at [68, 218] on span "Roster" at bounding box center [105, 216] width 149 height 18
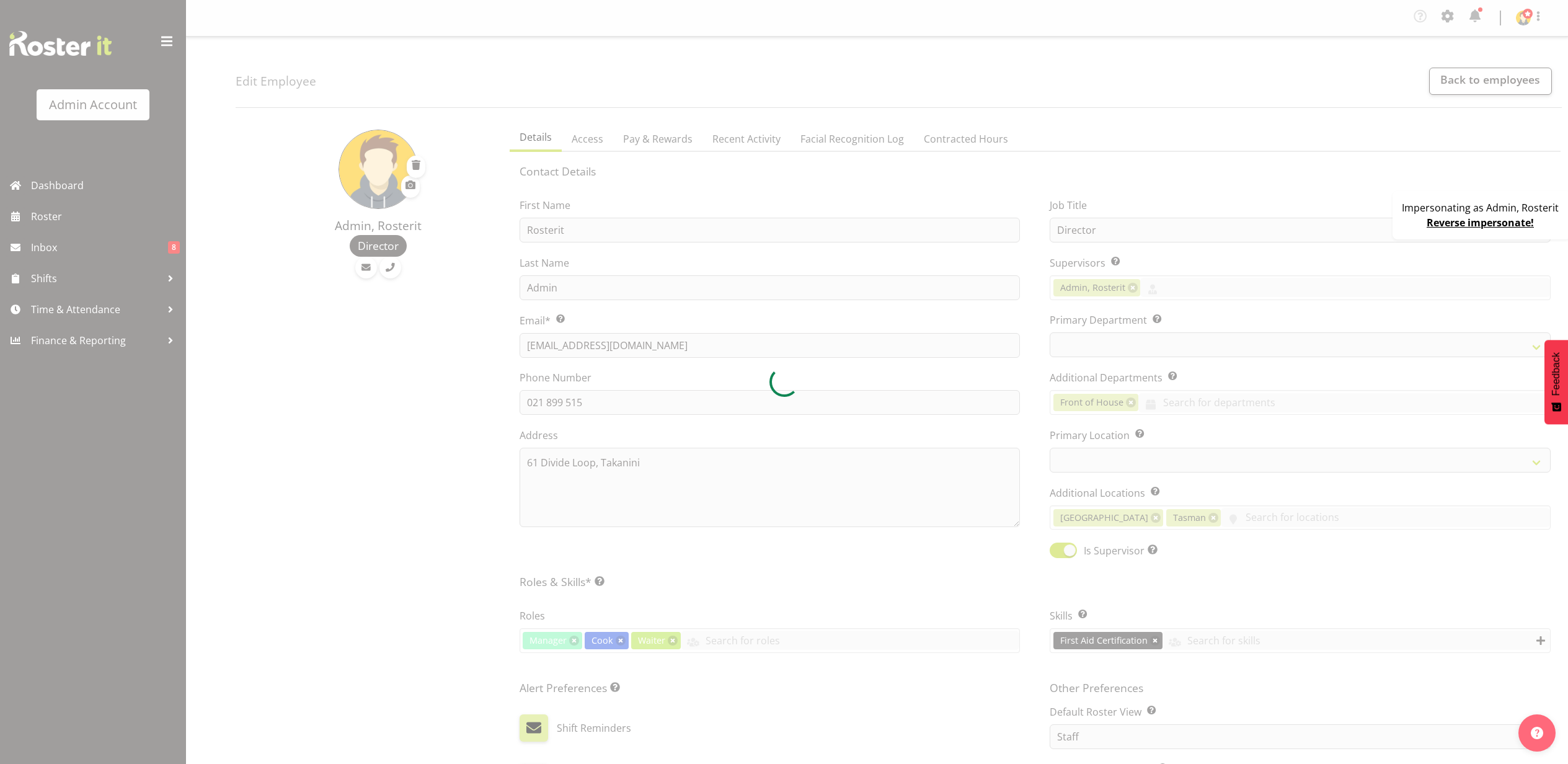
select select "TimelineMonth"
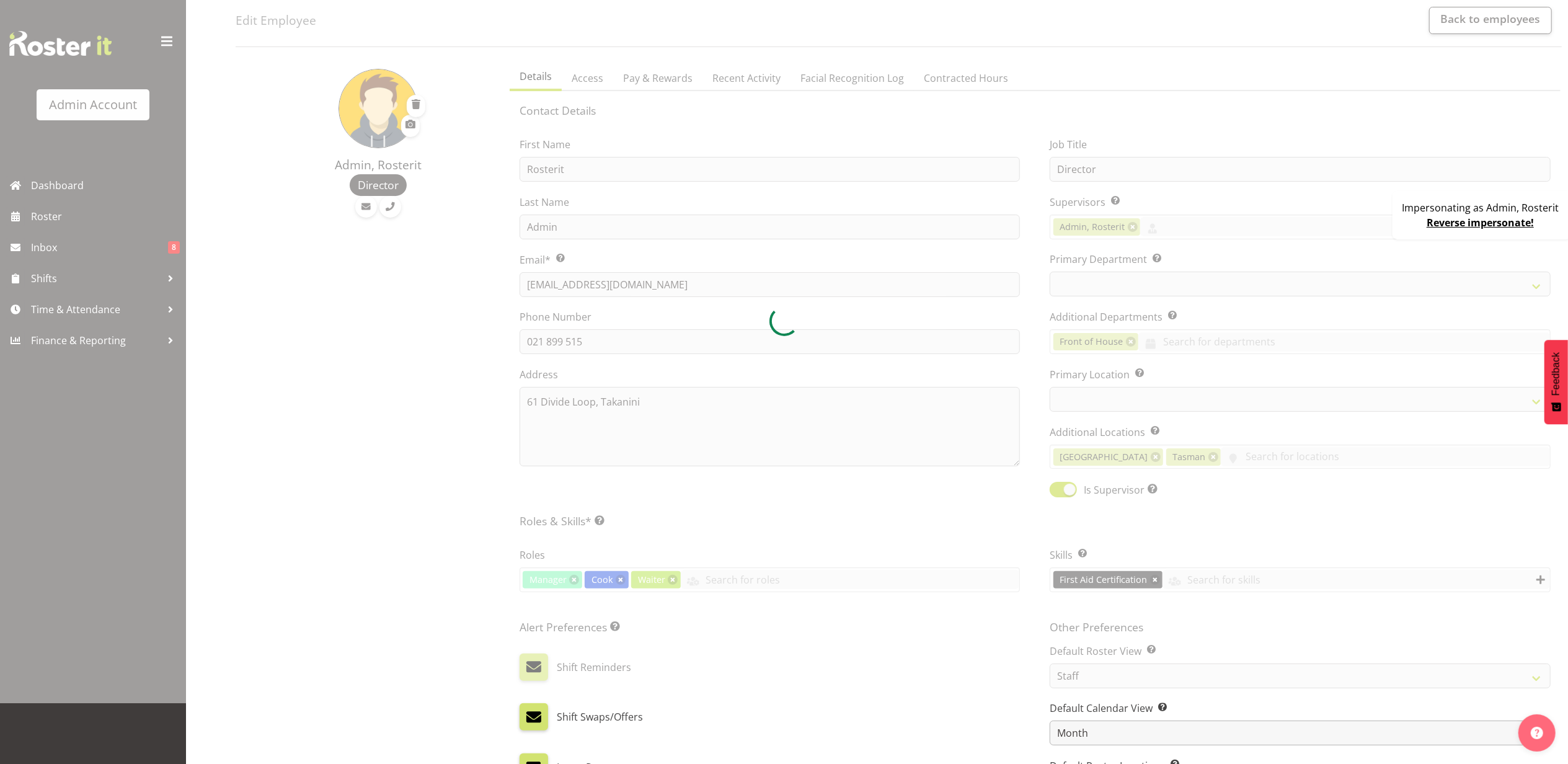
select select
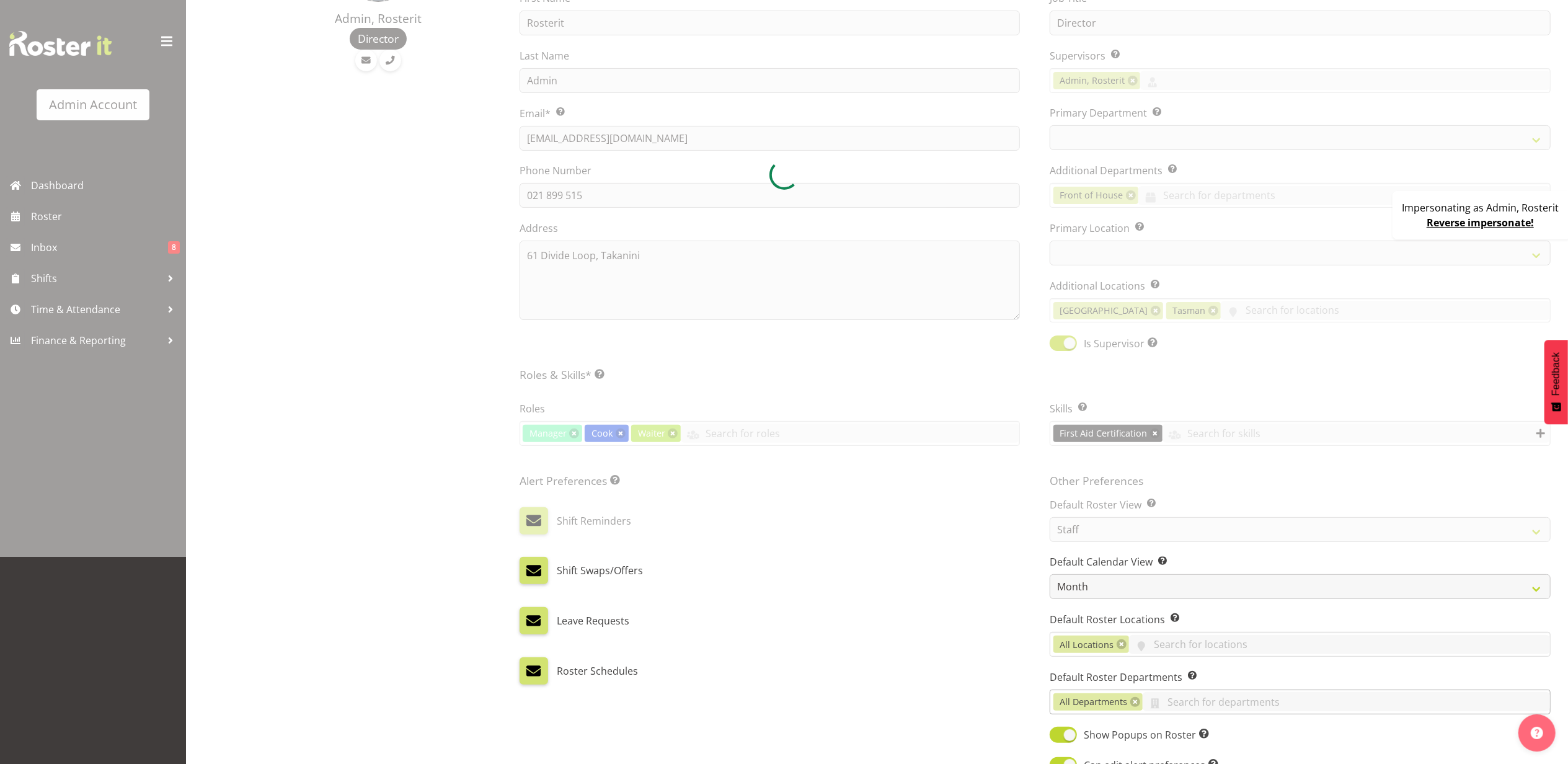
select select
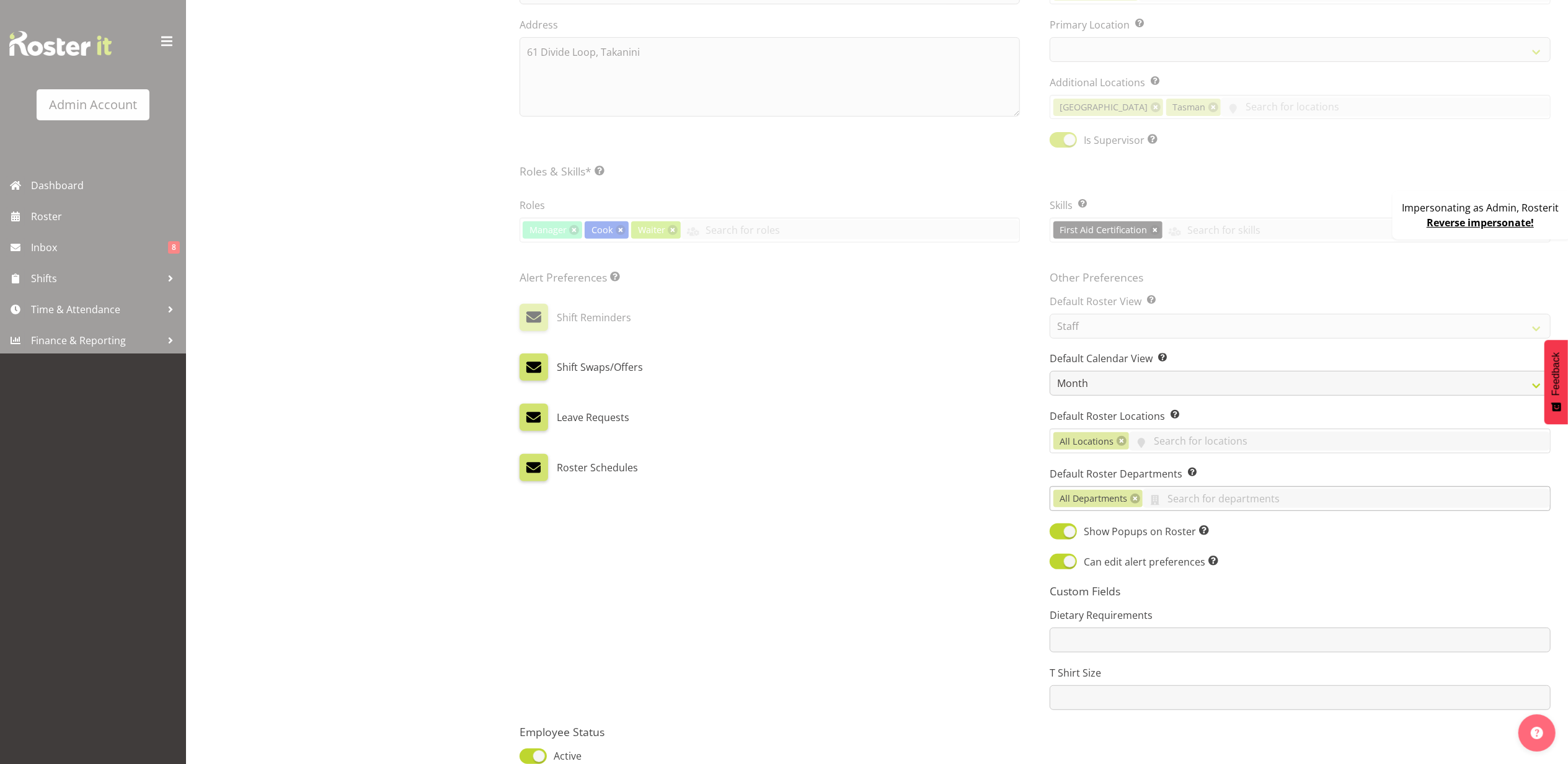
select select "1"
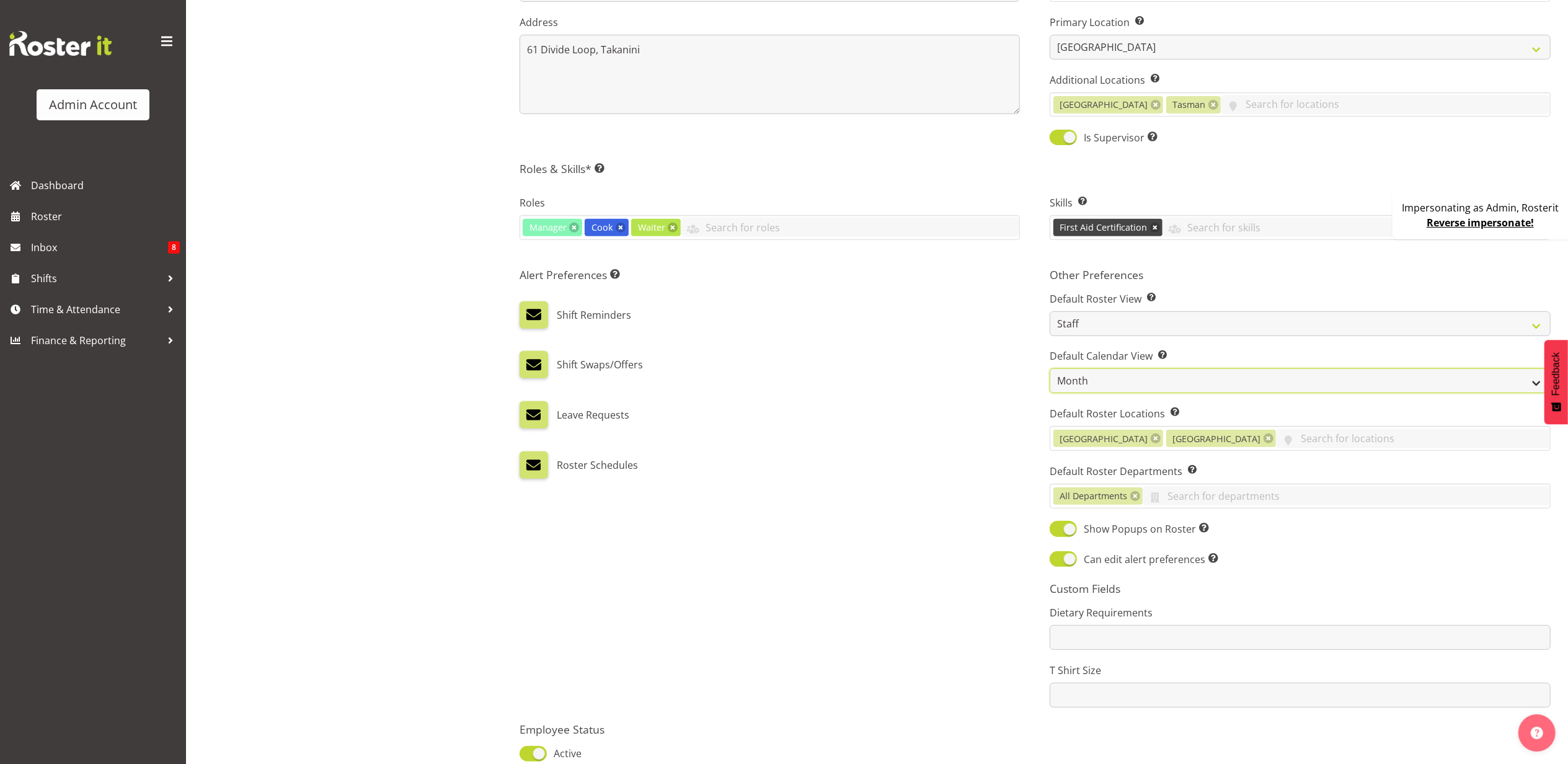
click at [1120, 389] on select "Day Timeline Day Week (current default) Timeline Week Fortnight Month Calendar" at bounding box center [1300, 381] width 501 height 25
select select "Month"
click at [1050, 370] on select "Day Timeline Day Week (current default) Timeline Week Fortnight Month Calendar" at bounding box center [1300, 381] width 501 height 25
click at [950, 497] on div "Alert Preferences Specifies what type(s) of communication the employee will rec…" at bounding box center [769, 488] width 531 height 455
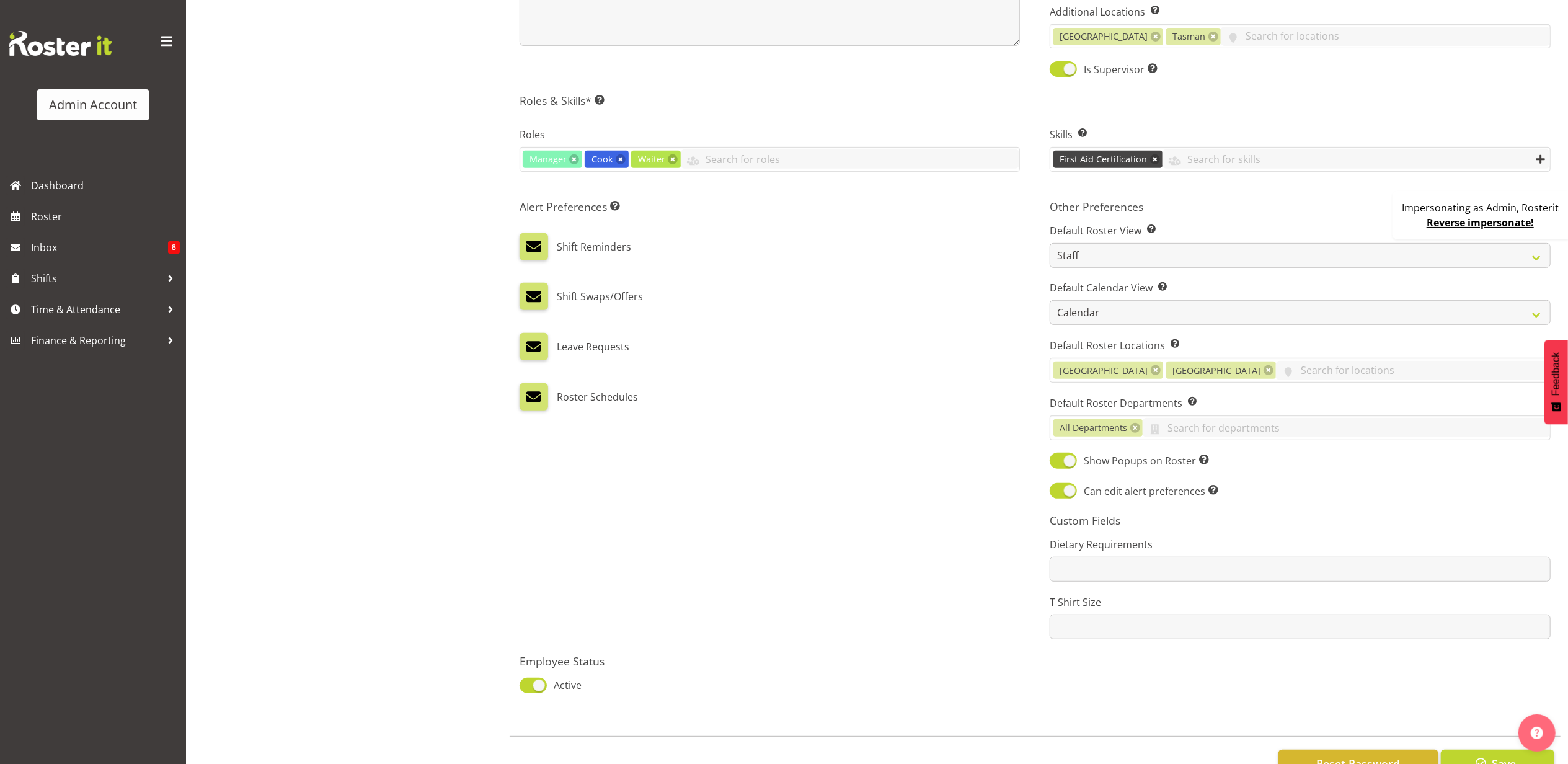
scroll to position [530, 0]
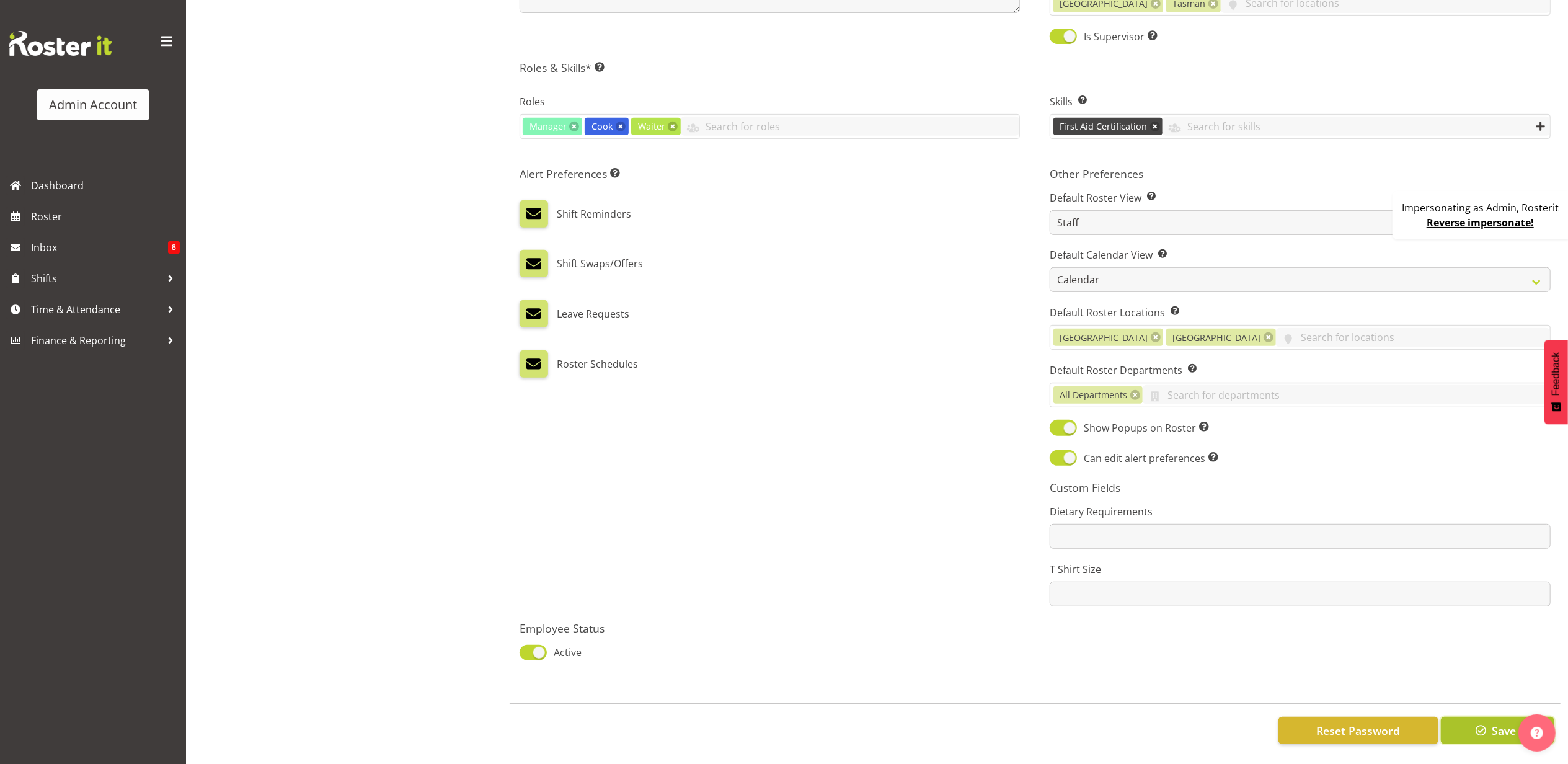
click at [1483, 722] on span "button" at bounding box center [1481, 730] width 16 height 16
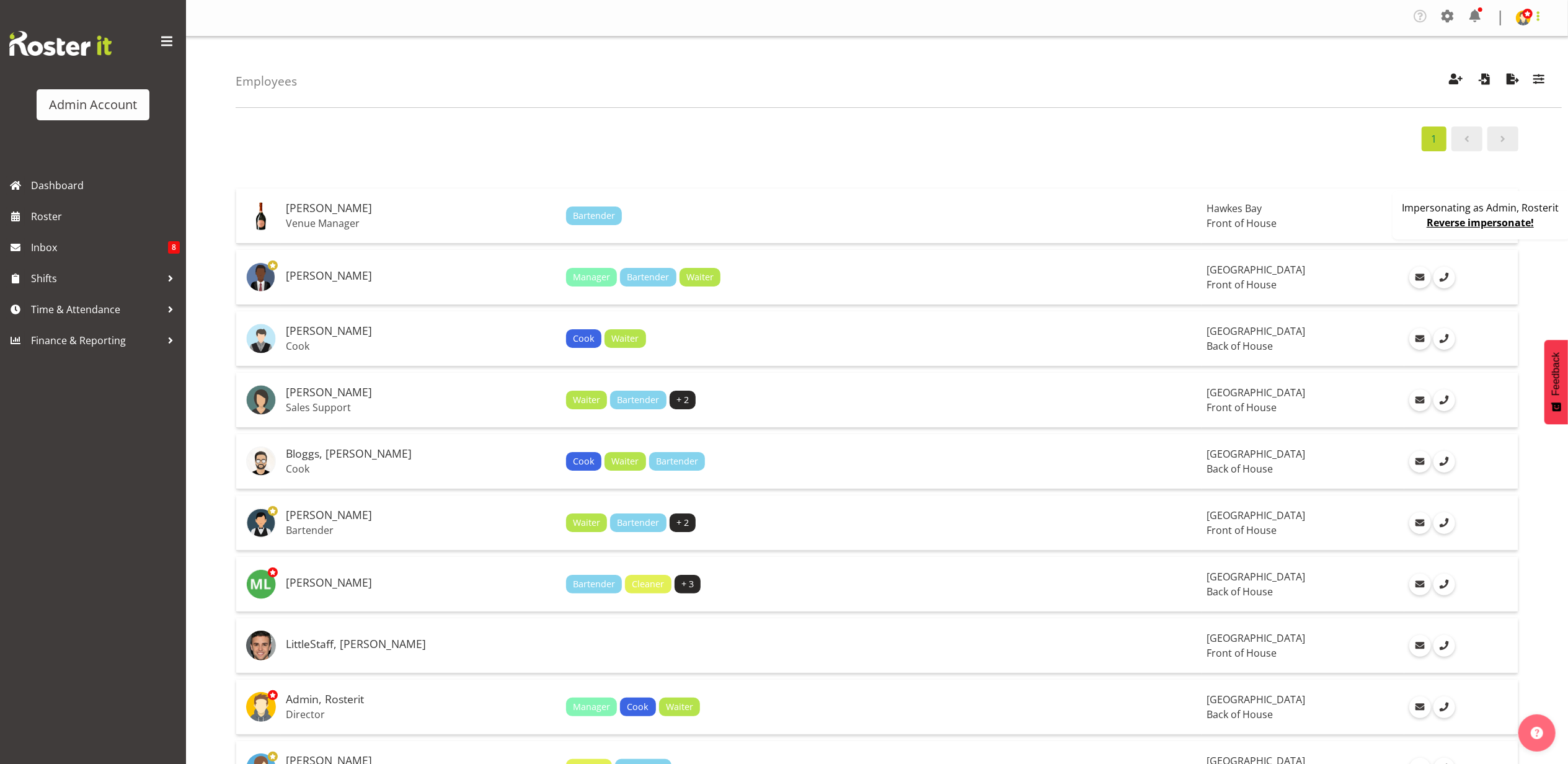
click at [1532, 10] on span at bounding box center [1538, 16] width 15 height 15
click at [1478, 40] on link "Profile" at bounding box center [1486, 46] width 119 height 23
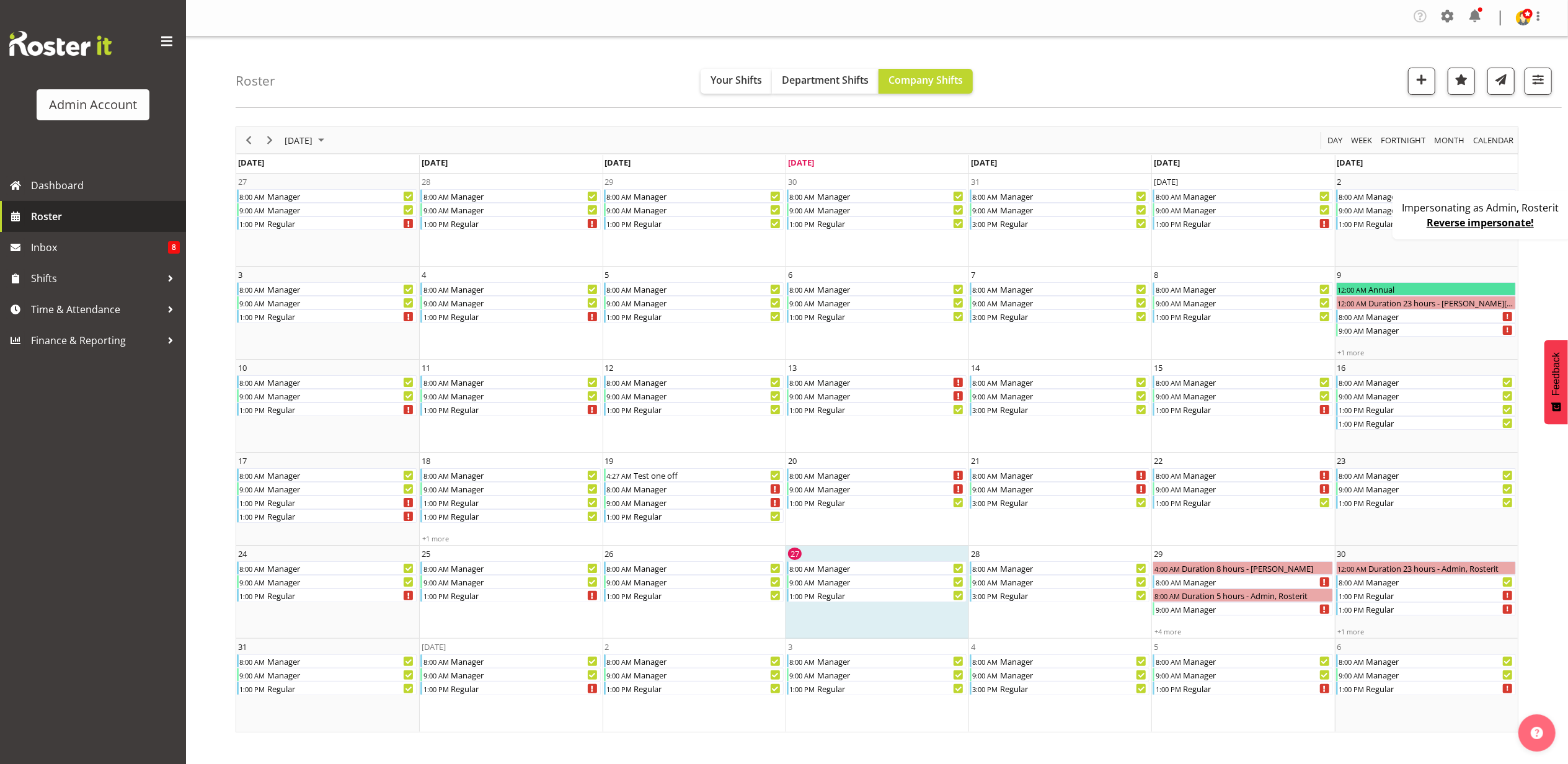
click at [76, 215] on span "Roster" at bounding box center [105, 216] width 149 height 18
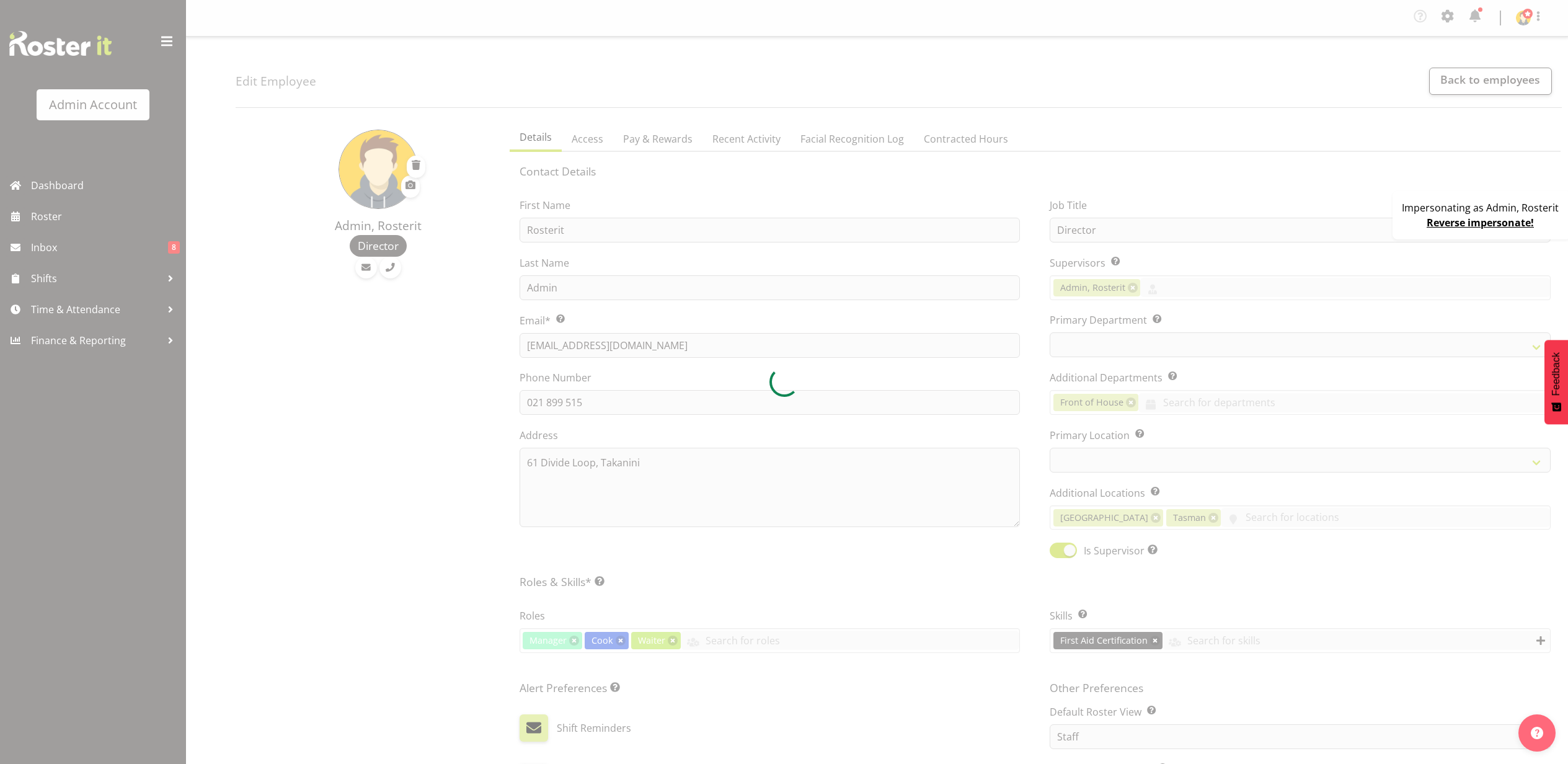
select select "Month"
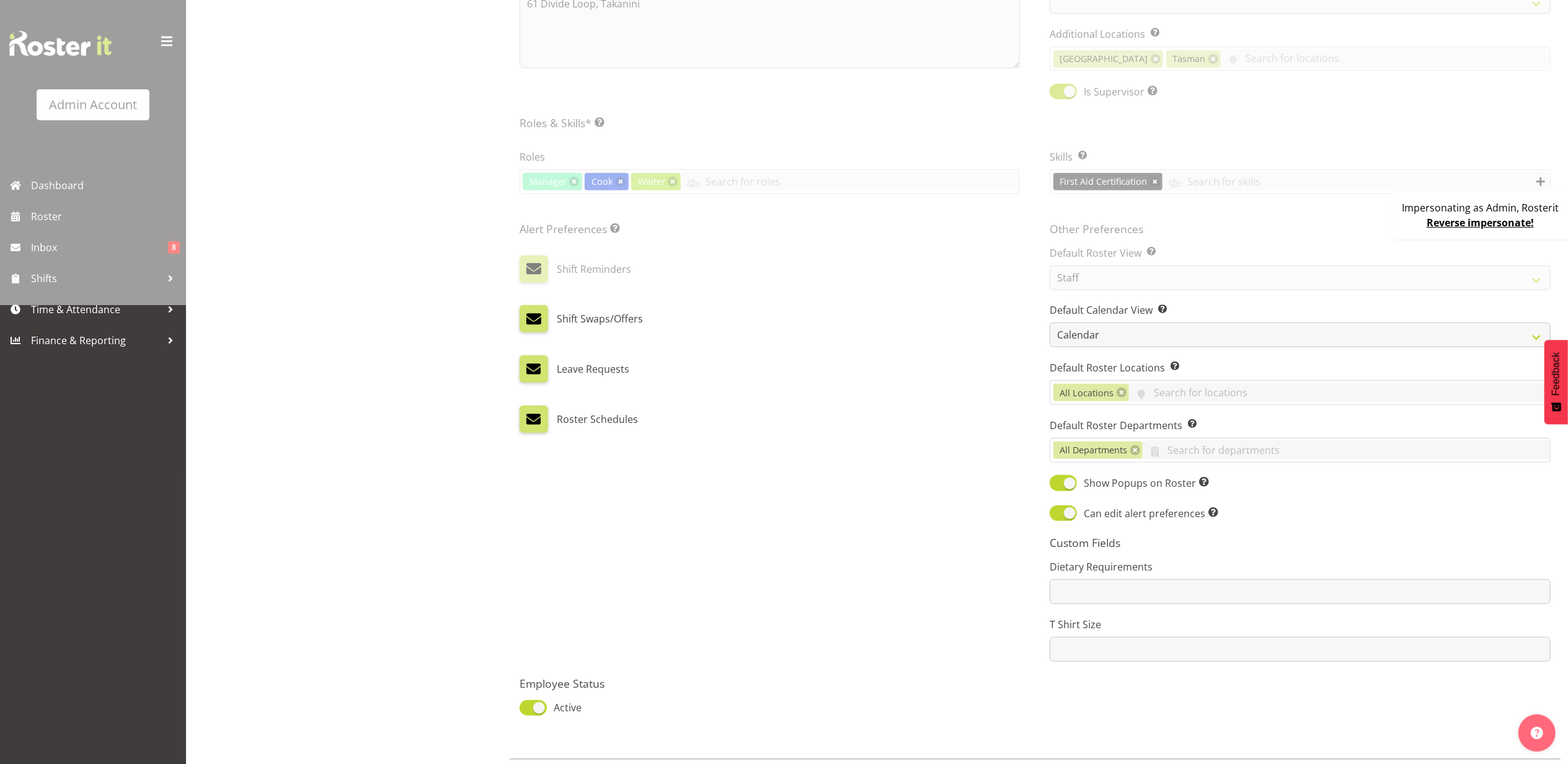
scroll to position [496, 0]
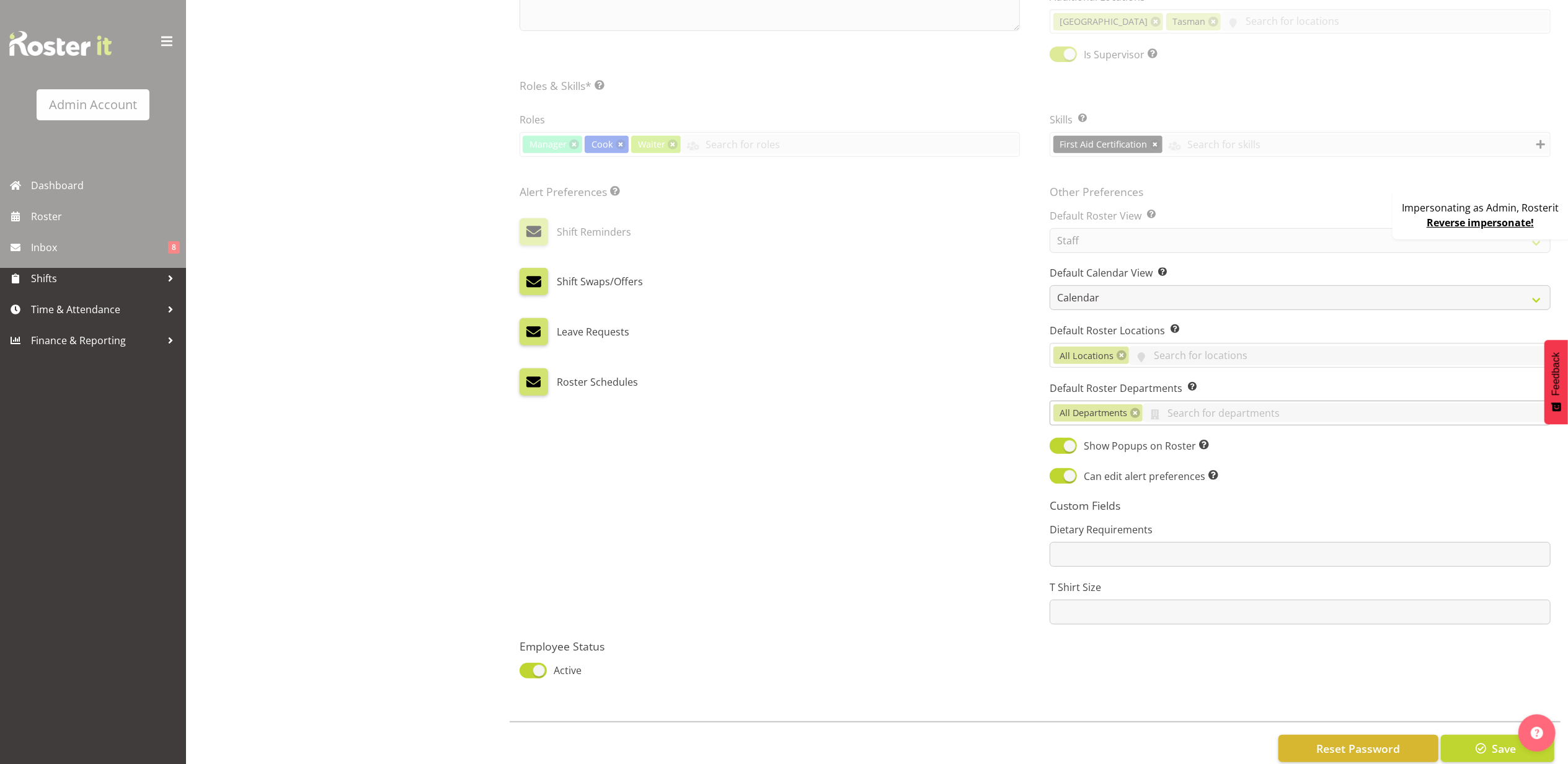
select select "1"
click at [1092, 296] on select "Day Timeline Day Week (current default) Timeline Week Fortnight Month Calendar" at bounding box center [1300, 298] width 501 height 25
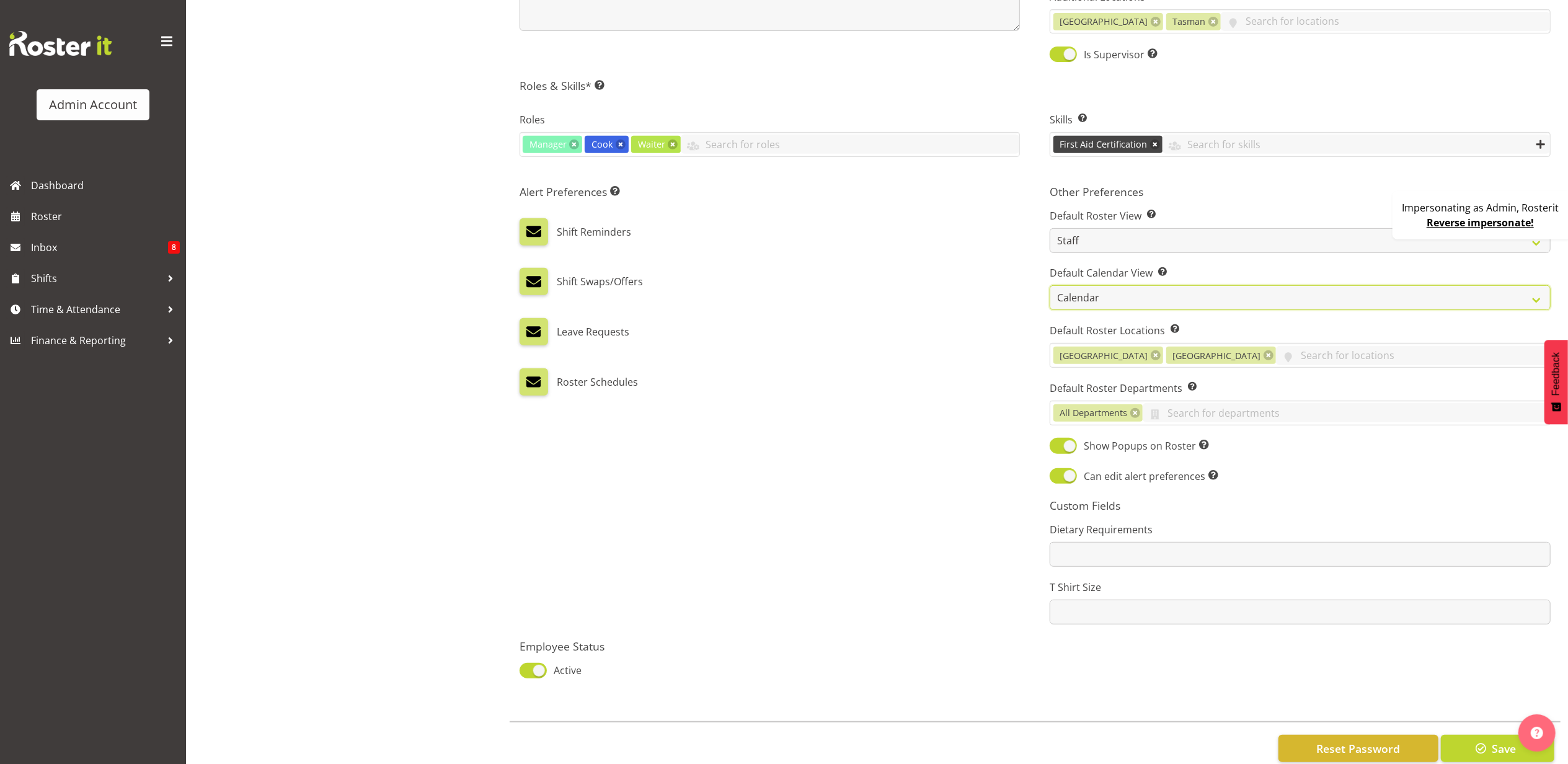
select select "TimelineWeekFortnight"
click at [1050, 288] on select "Day Timeline Day Week (current default) Timeline Week Fortnight Month Calendar" at bounding box center [1300, 298] width 501 height 25
click at [1486, 741] on button "Save" at bounding box center [1497, 748] width 113 height 27
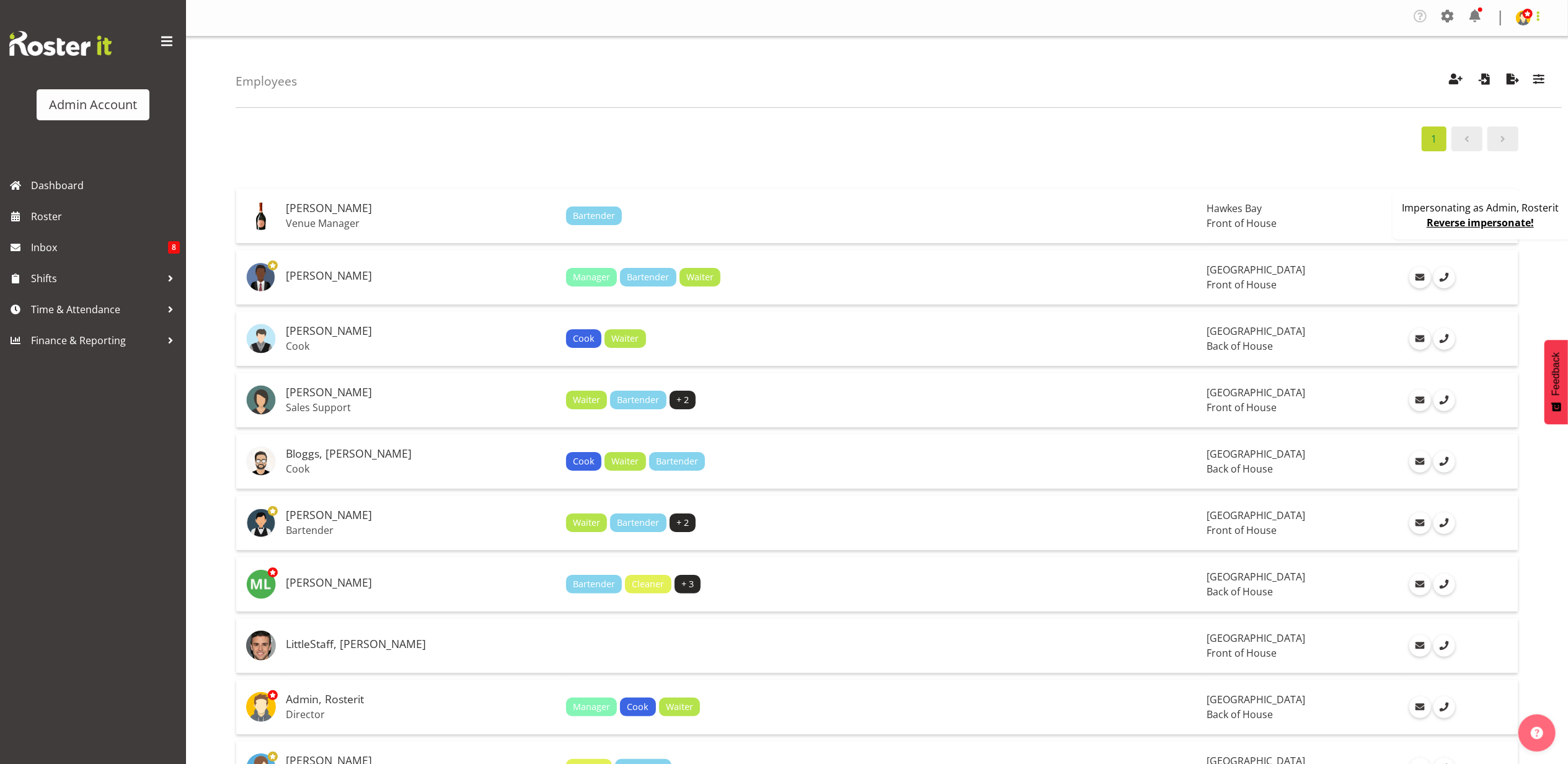
click at [1535, 18] on span at bounding box center [1538, 16] width 15 height 15
click at [1478, 45] on link "Profile" at bounding box center [1486, 46] width 119 height 23
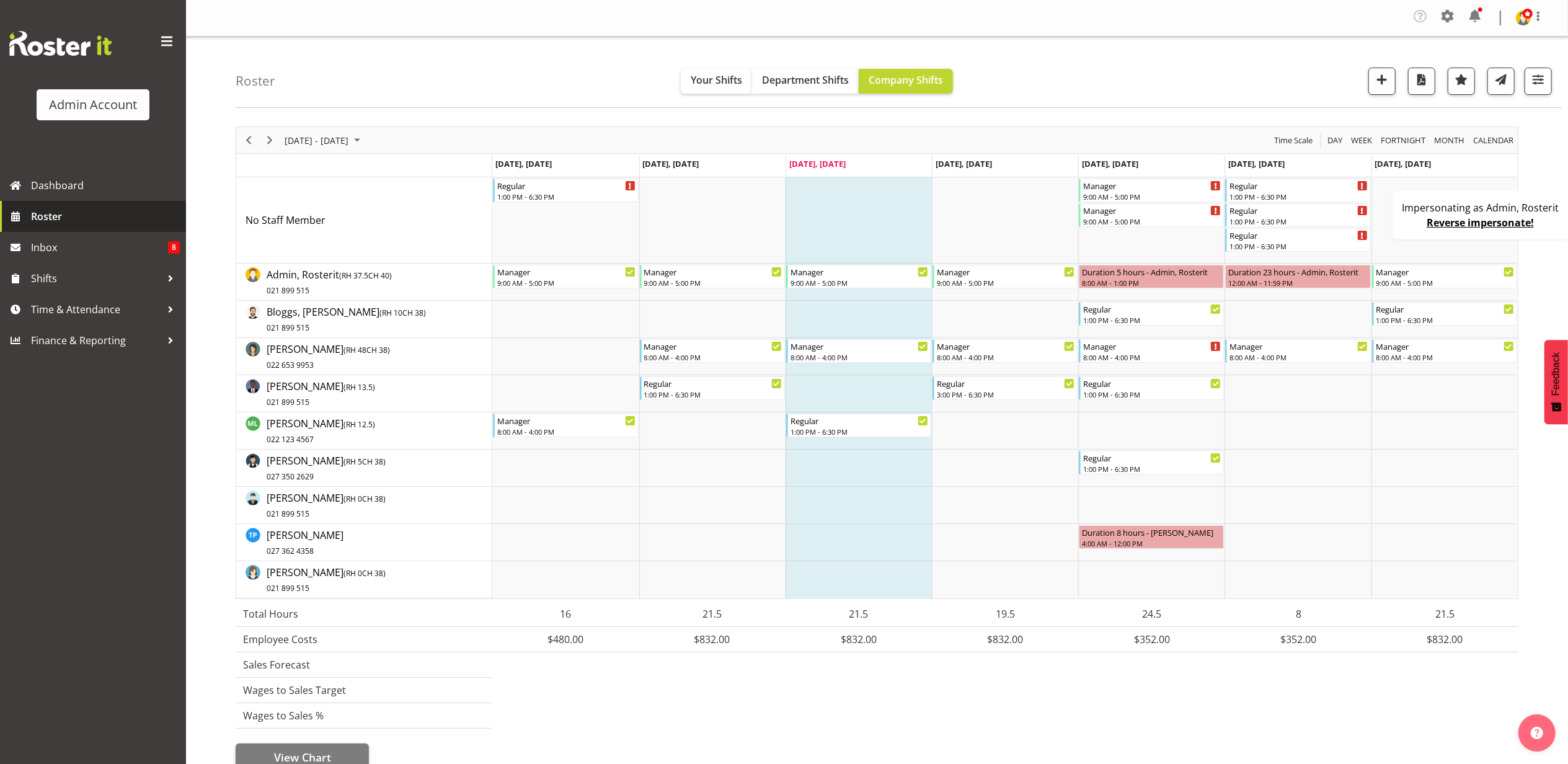
click at [47, 216] on span "Roster" at bounding box center [105, 216] width 149 height 18
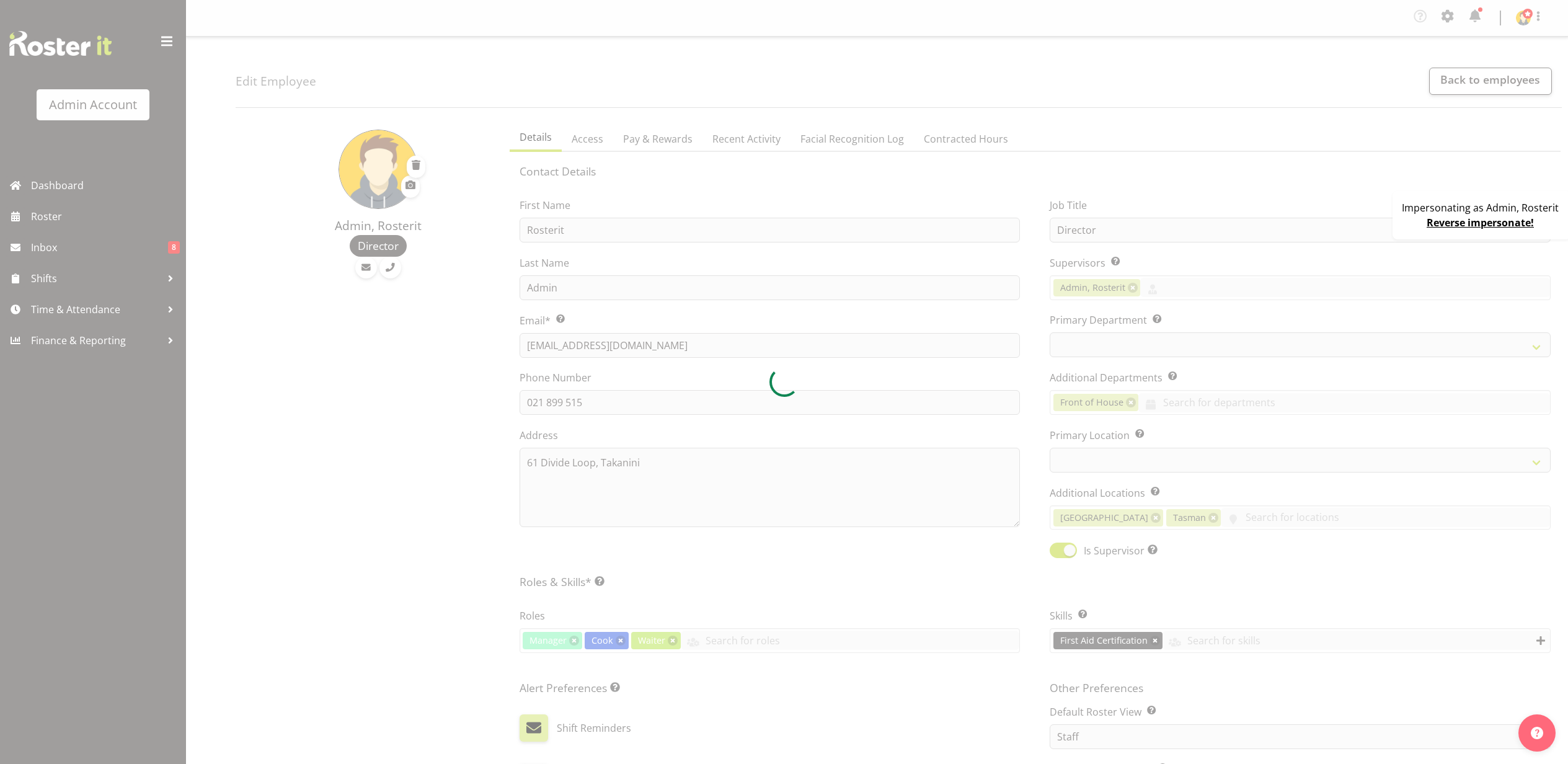
select select "TimelineWeekFortnight"
select select "manual"
select select "roster"
select select "day"
select select
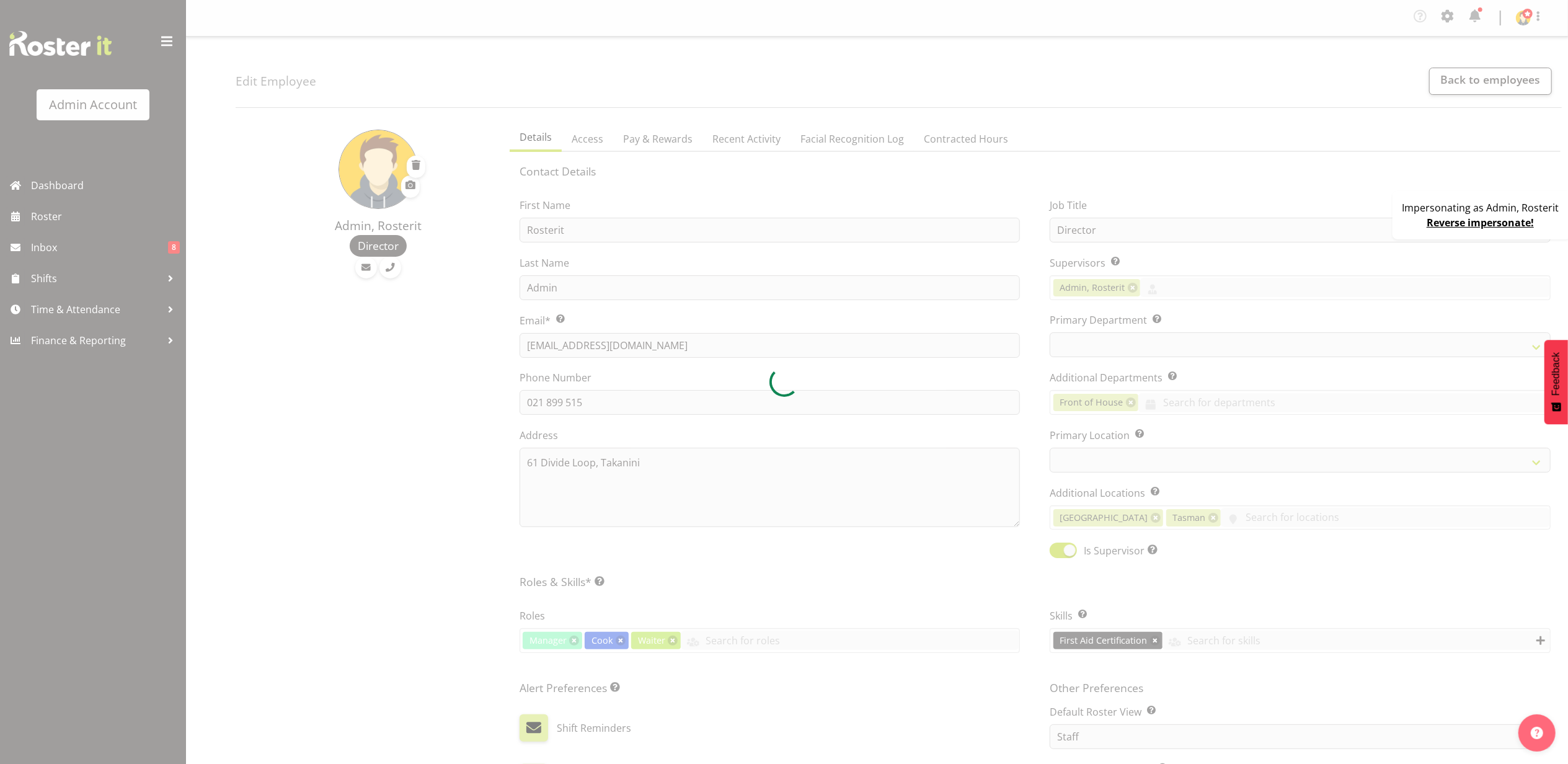
select select
select select "1"
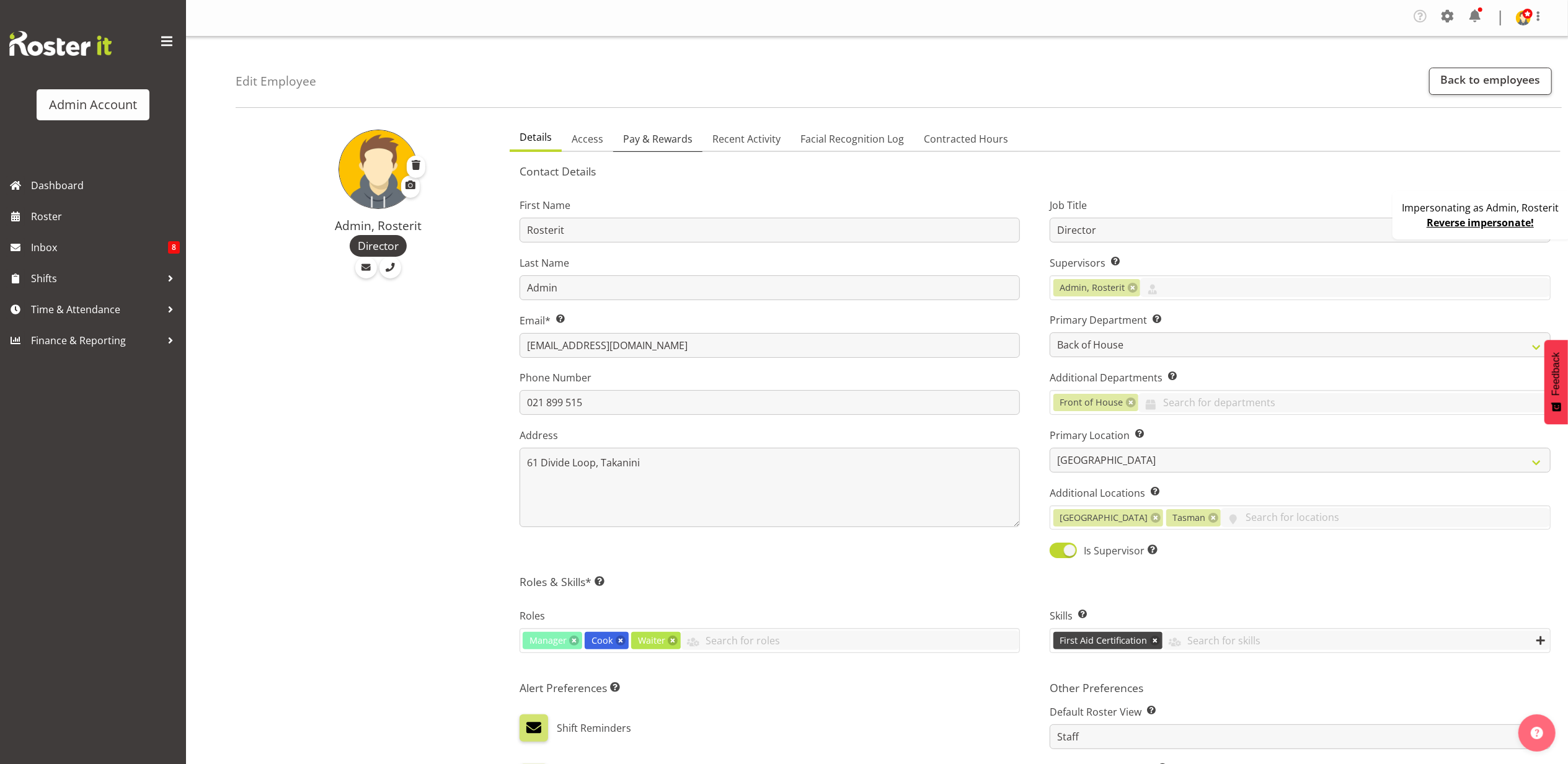
click at [675, 134] on span "Pay & Rewards" at bounding box center [658, 139] width 69 height 15
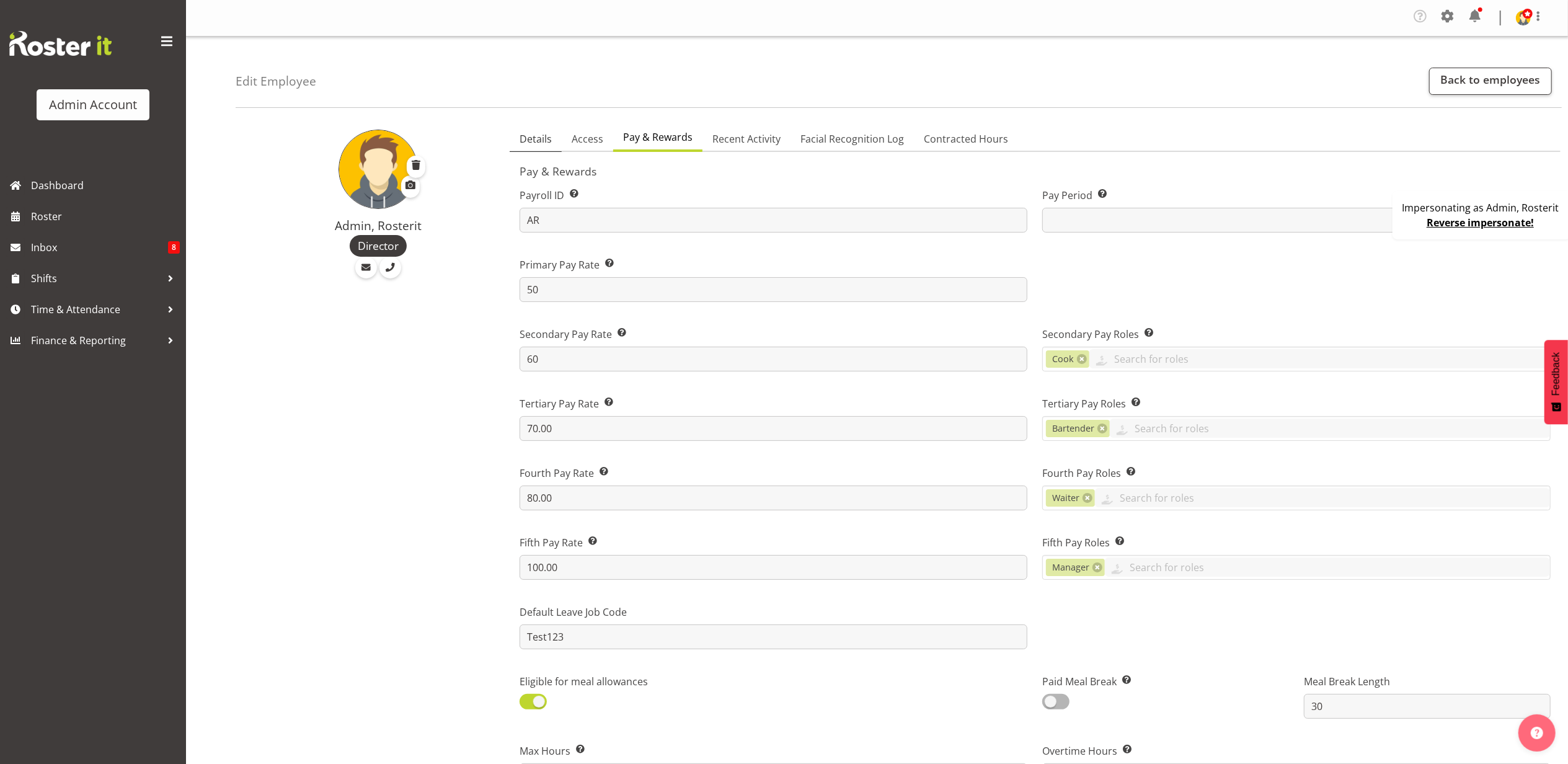
click at [548, 146] on span "Details" at bounding box center [536, 139] width 32 height 15
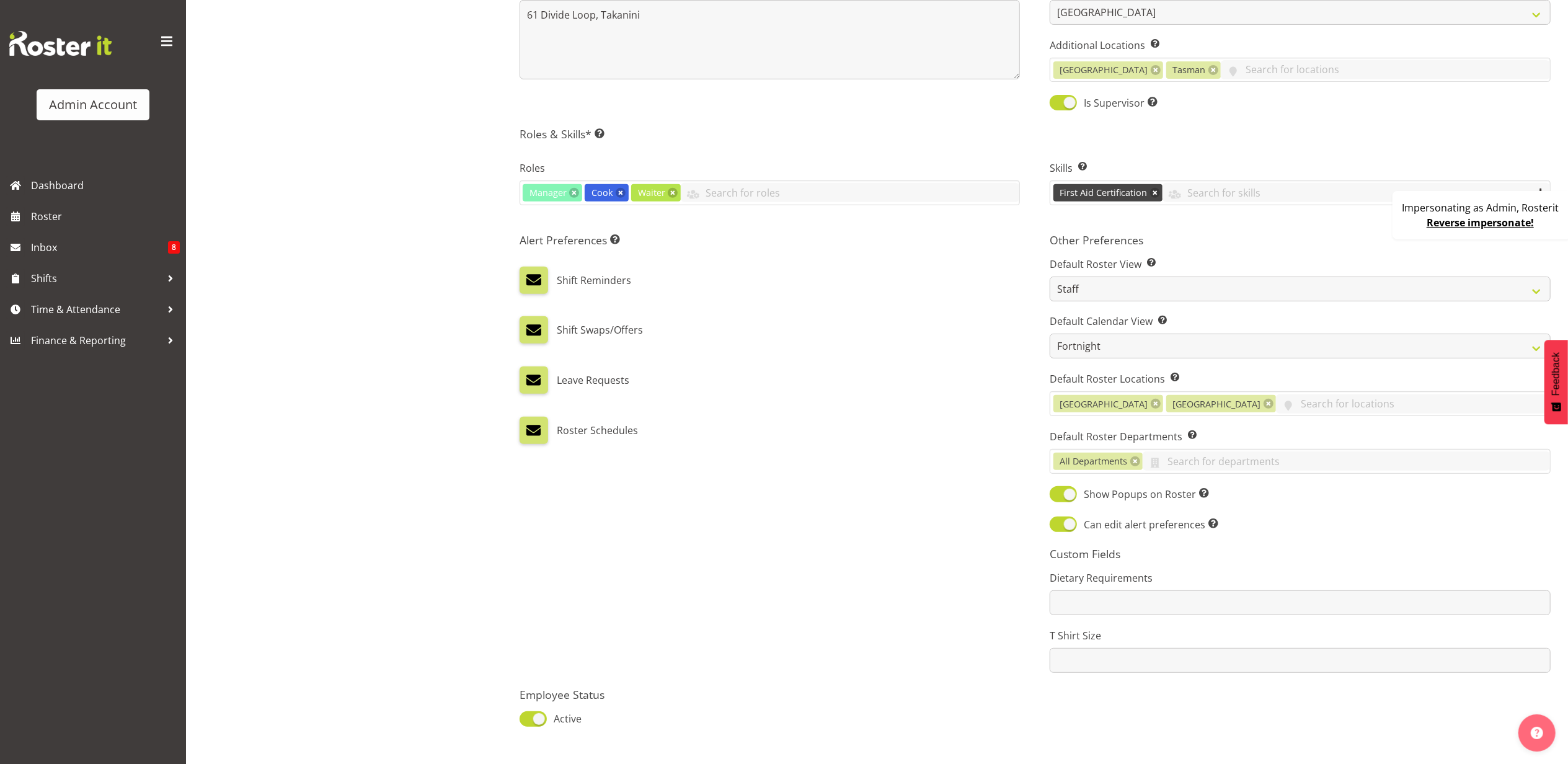
scroll to position [496, 0]
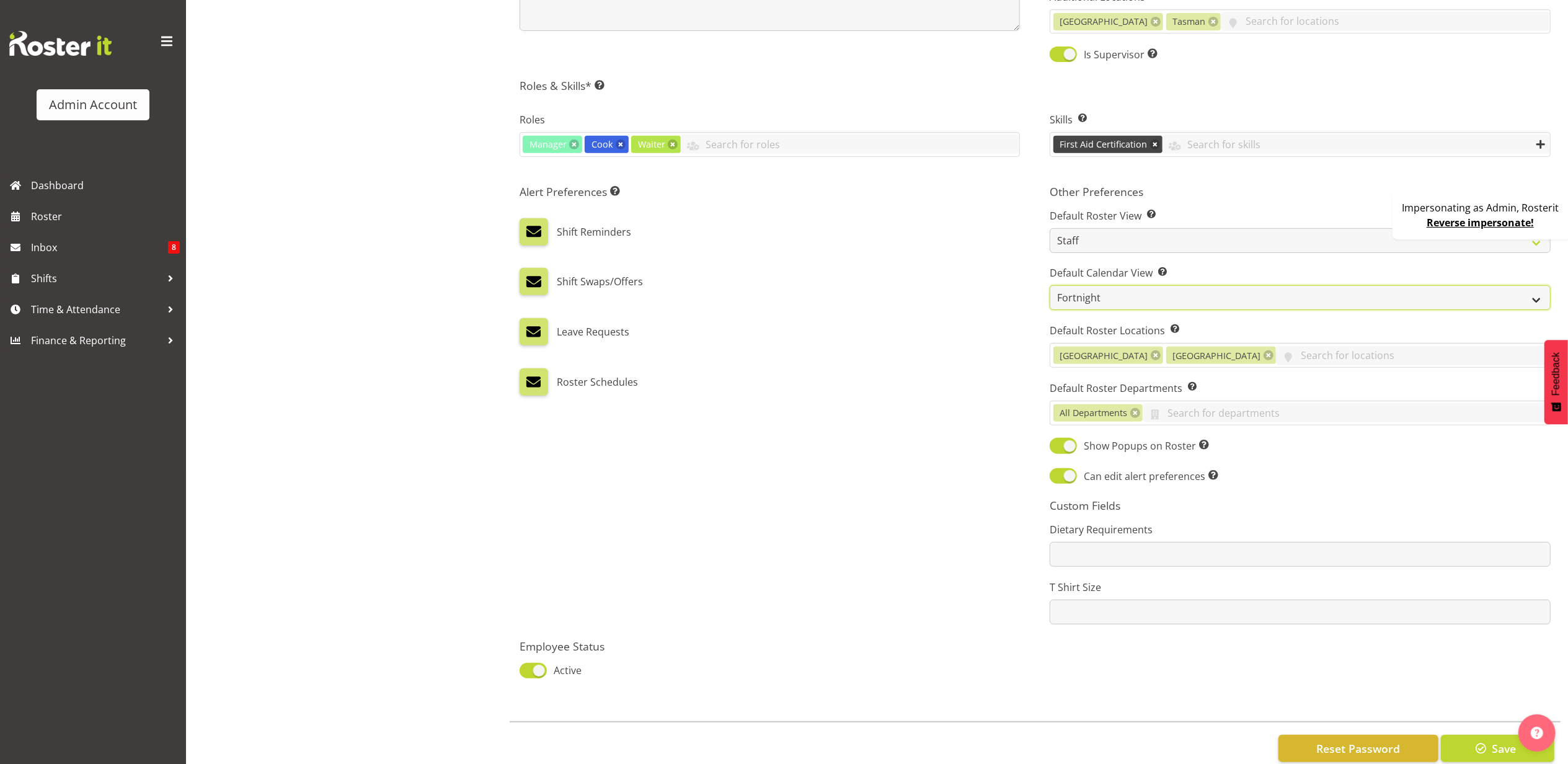
click at [1114, 300] on select "Day Timeline Day Week (current default) Timeline Week Fortnight Month Calendar" at bounding box center [1300, 298] width 501 height 25
select select "TimelineDay"
click at [1050, 288] on select "Day Timeline Day Week (current default) Timeline Week Fortnight Month Calendar" at bounding box center [1300, 298] width 501 height 25
click at [1498, 755] on span "Save" at bounding box center [1503, 749] width 24 height 16
